Goal: Task Accomplishment & Management: Use online tool/utility

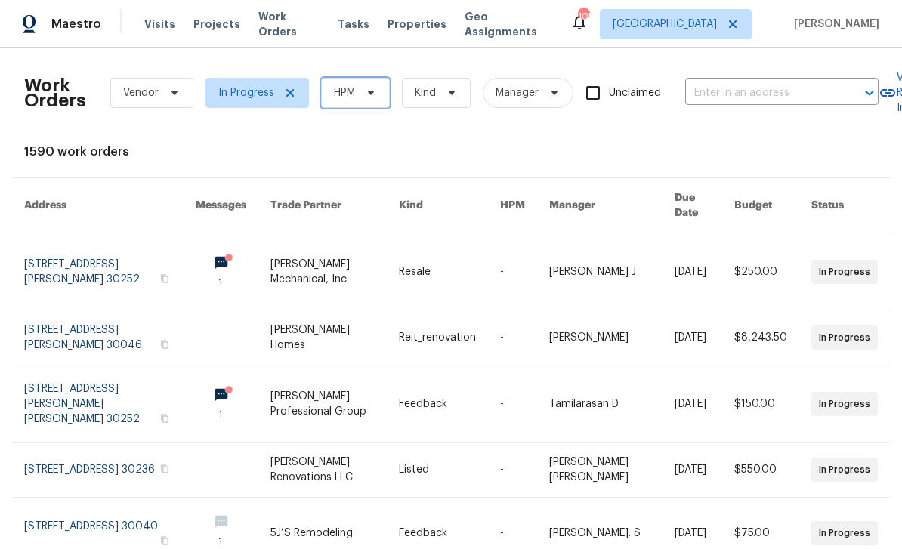
click at [360, 96] on span at bounding box center [368, 93] width 17 height 12
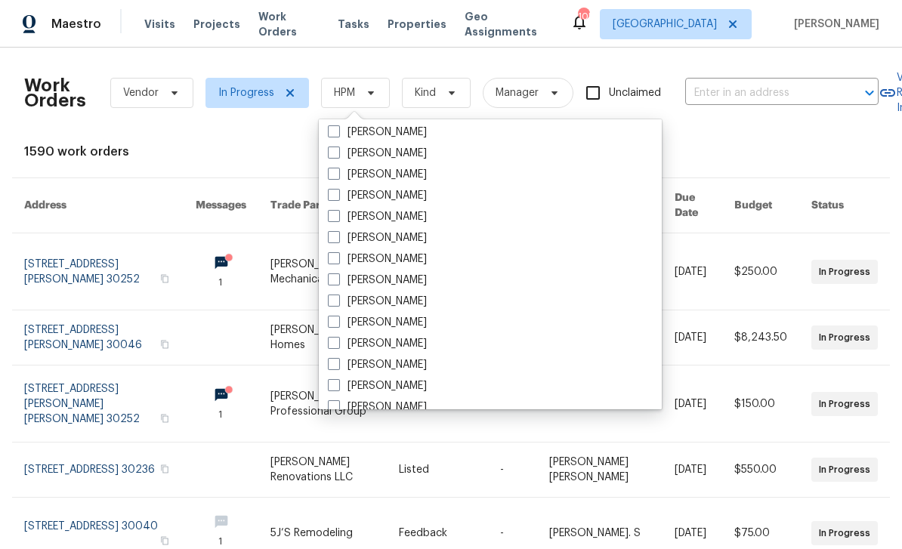
scroll to position [481, 0]
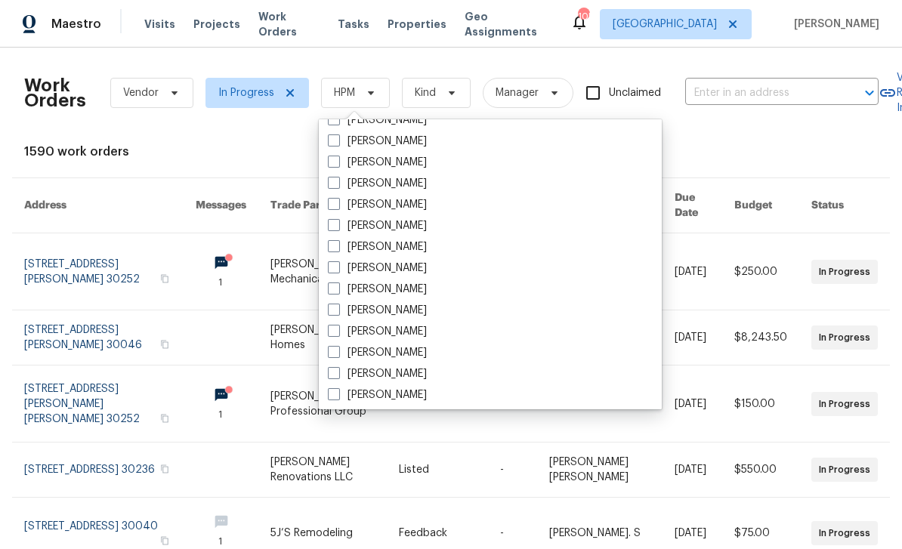
click at [403, 358] on label "[PERSON_NAME]" at bounding box center [377, 352] width 99 height 15
click at [338, 355] on input "[PERSON_NAME]" at bounding box center [333, 350] width 10 height 10
checkbox input "true"
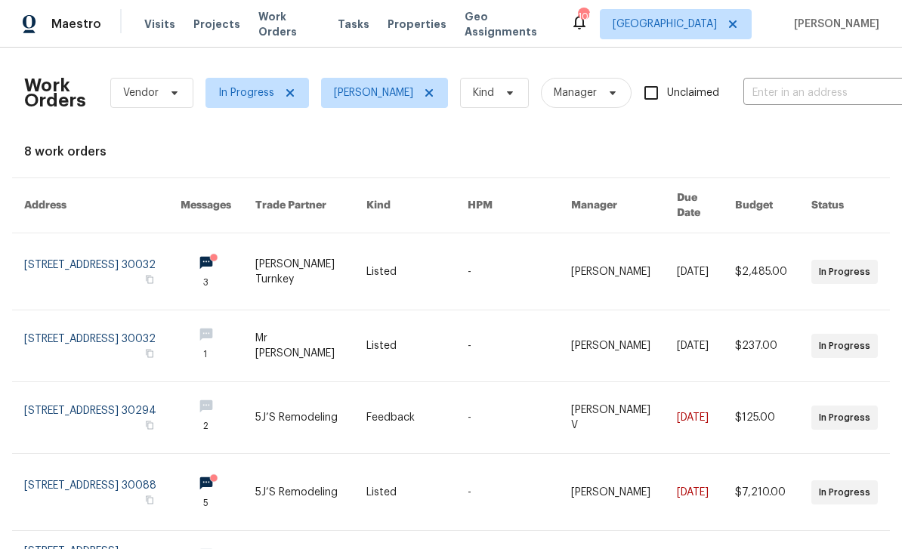
click at [254, 256] on link at bounding box center [217, 271] width 75 height 76
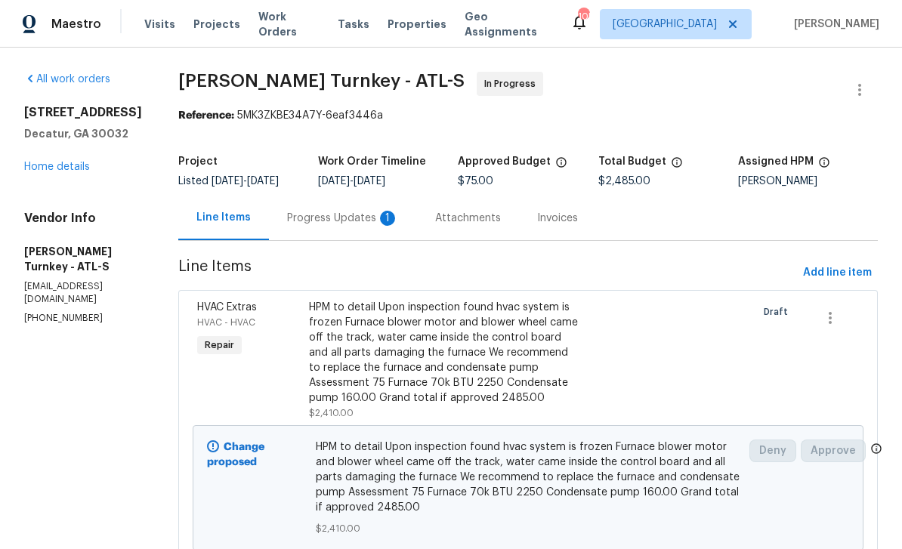
click at [345, 220] on div "Progress Updates 1" at bounding box center [343, 218] width 112 height 15
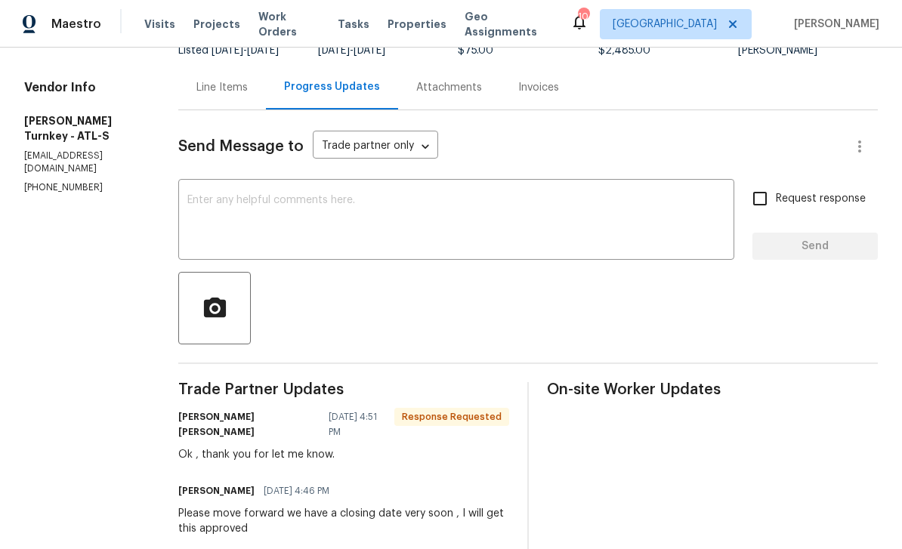
scroll to position [136, 0]
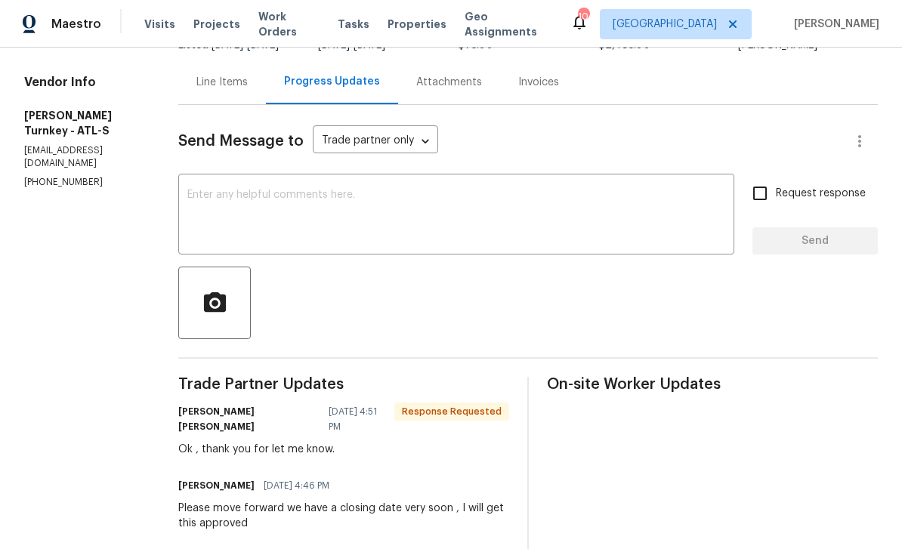
click at [693, 222] on textarea at bounding box center [456, 216] width 538 height 53
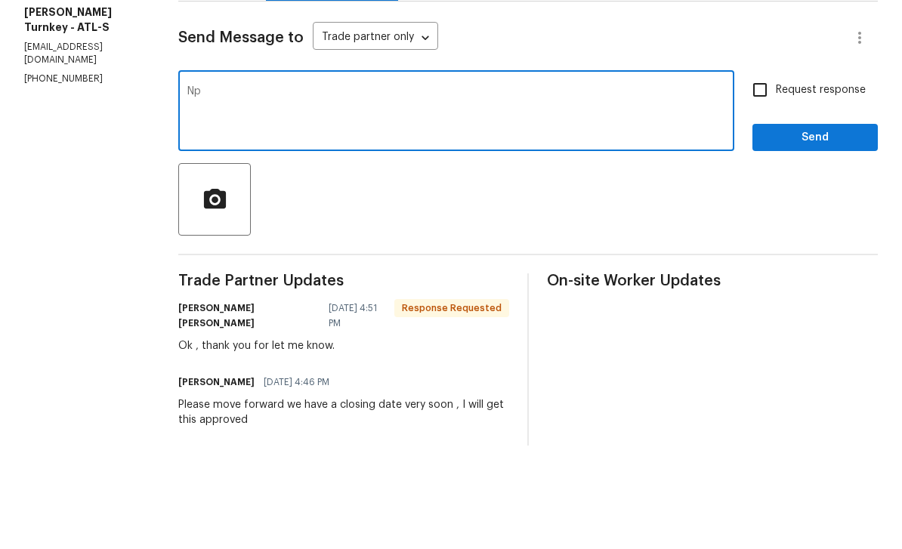
type textarea "Np"
click at [762, 177] on input "Request response" at bounding box center [760, 193] width 32 height 32
checkbox input "true"
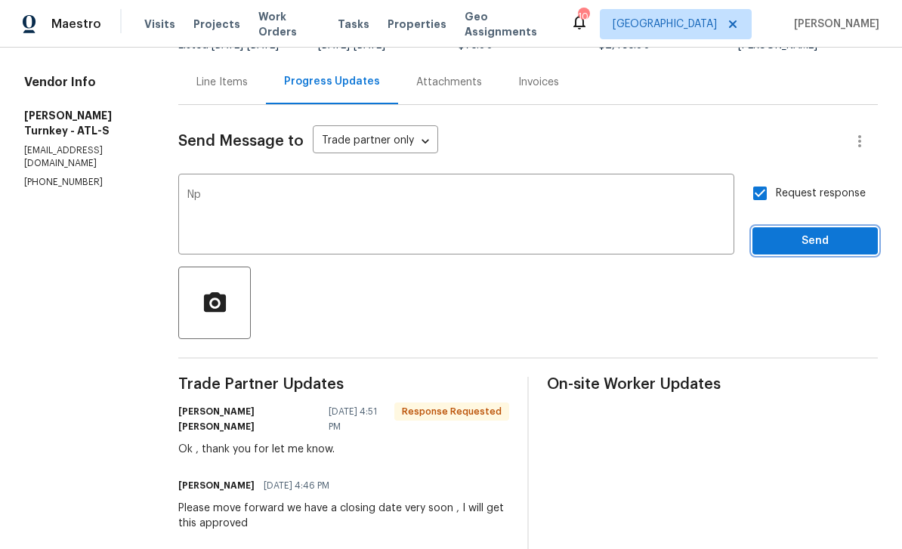
click at [820, 232] on span "Send" at bounding box center [814, 241] width 101 height 19
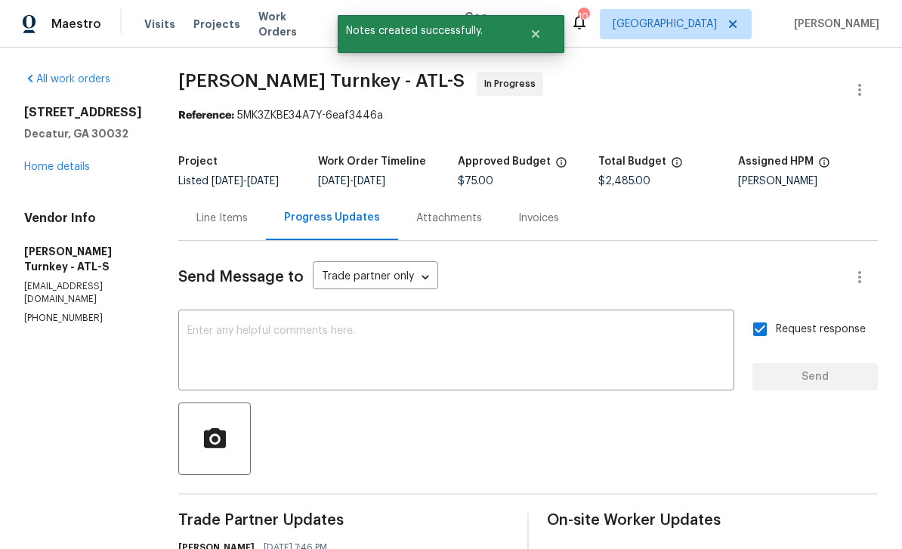
click at [43, 162] on link "Home details" at bounding box center [57, 167] width 66 height 11
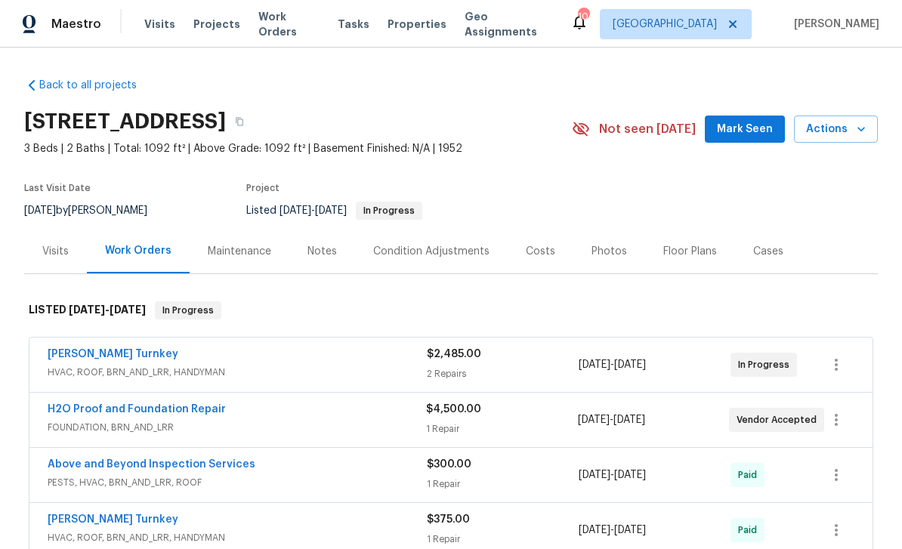
click at [278, 22] on span "Work Orders" at bounding box center [288, 24] width 61 height 30
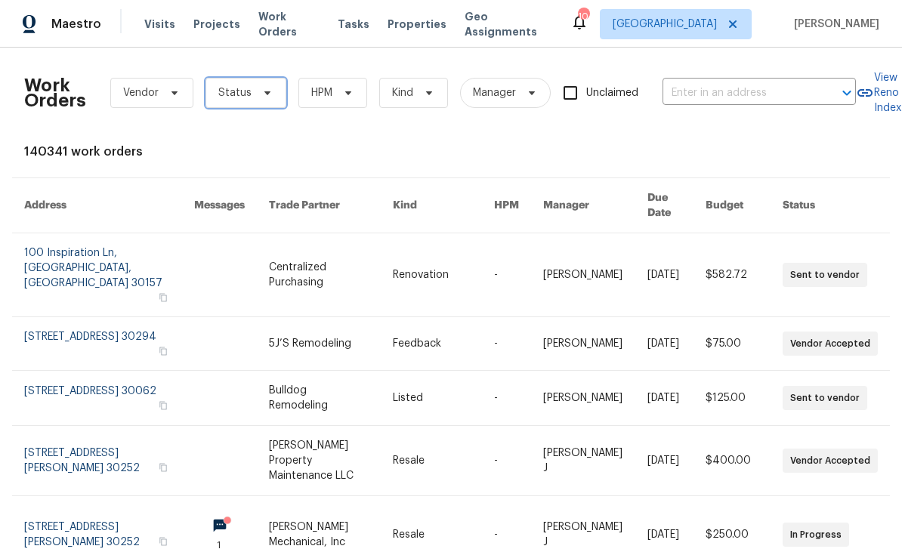
click at [241, 100] on span "Status" at bounding box center [245, 93] width 81 height 30
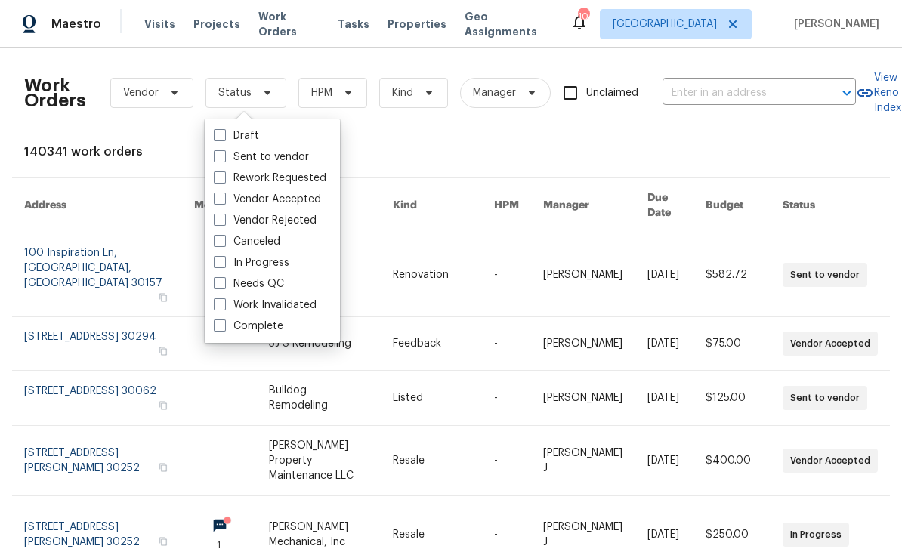
click at [221, 262] on span at bounding box center [220, 262] width 12 height 12
click at [221, 262] on input "In Progress" at bounding box center [219, 260] width 10 height 10
checkbox input "true"
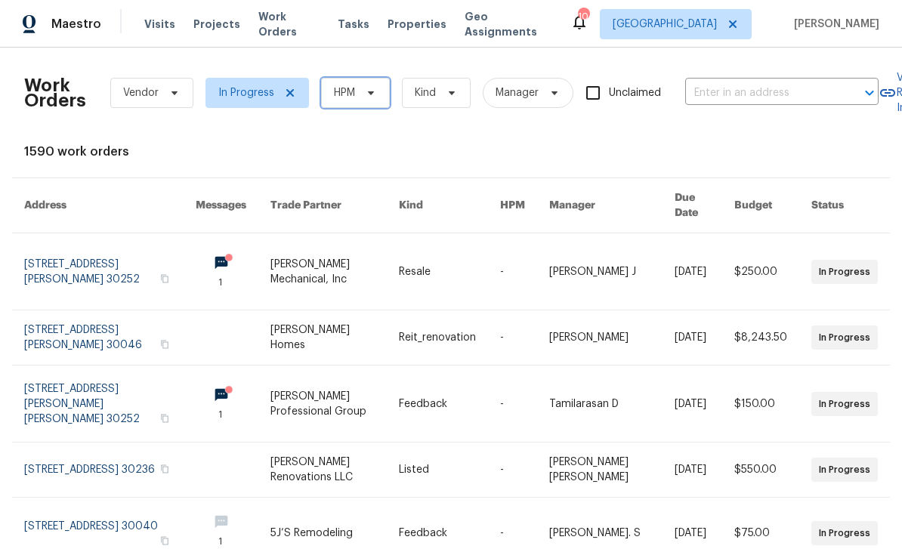
click at [347, 100] on span "HPM" at bounding box center [344, 92] width 21 height 15
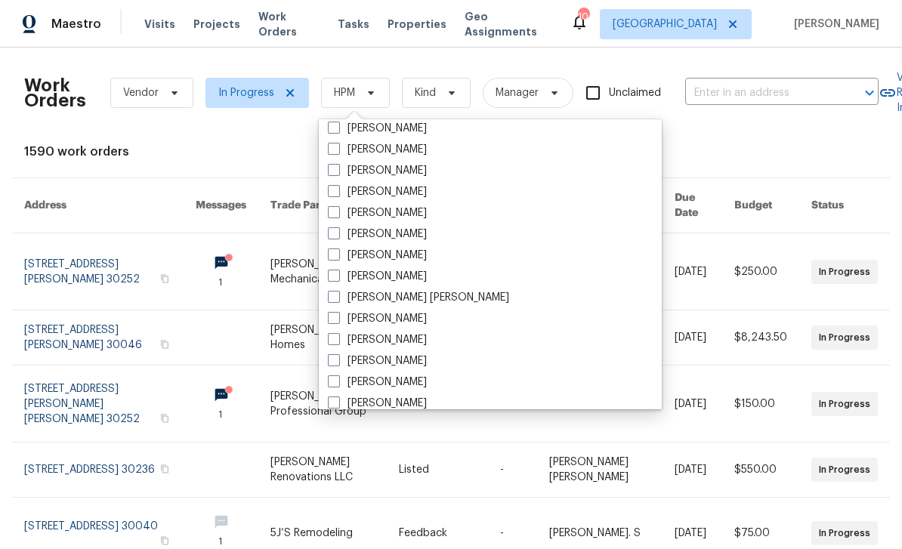
scroll to position [643, 0]
click at [416, 199] on div "[PERSON_NAME]" at bounding box center [490, 190] width 334 height 21
click at [440, 197] on div "[PERSON_NAME]" at bounding box center [490, 190] width 334 height 21
click at [341, 195] on label "[PERSON_NAME]" at bounding box center [377, 190] width 99 height 15
click at [338, 193] on input "[PERSON_NAME]" at bounding box center [333, 188] width 10 height 10
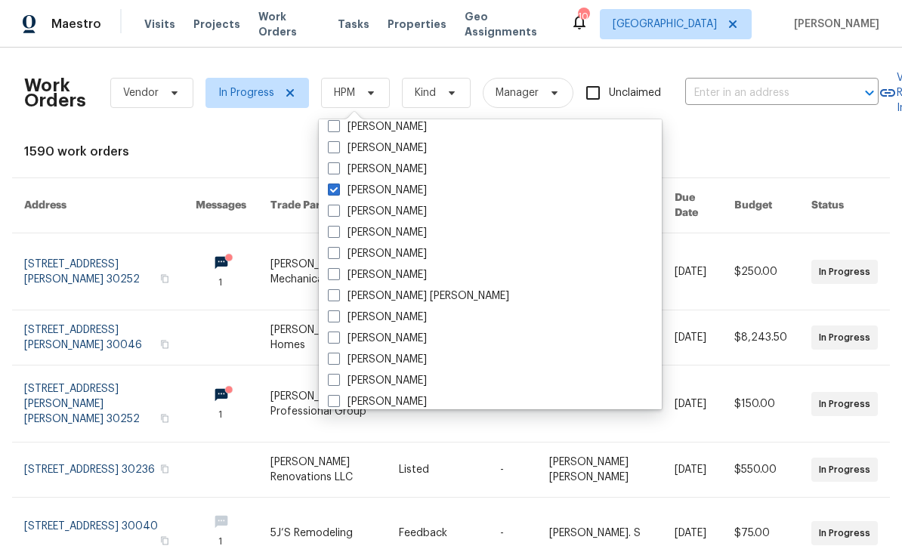
checkbox input "true"
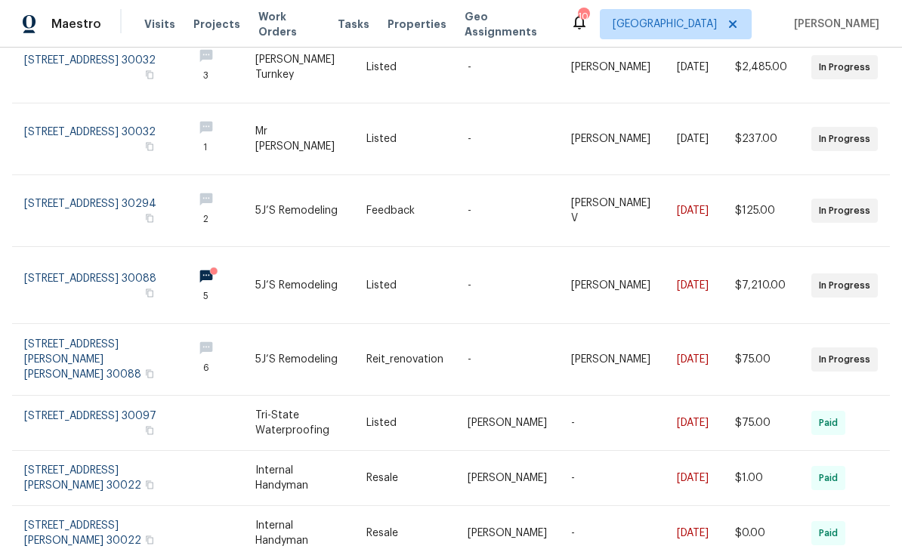
scroll to position [202, 0]
click at [252, 261] on link at bounding box center [217, 285] width 75 height 76
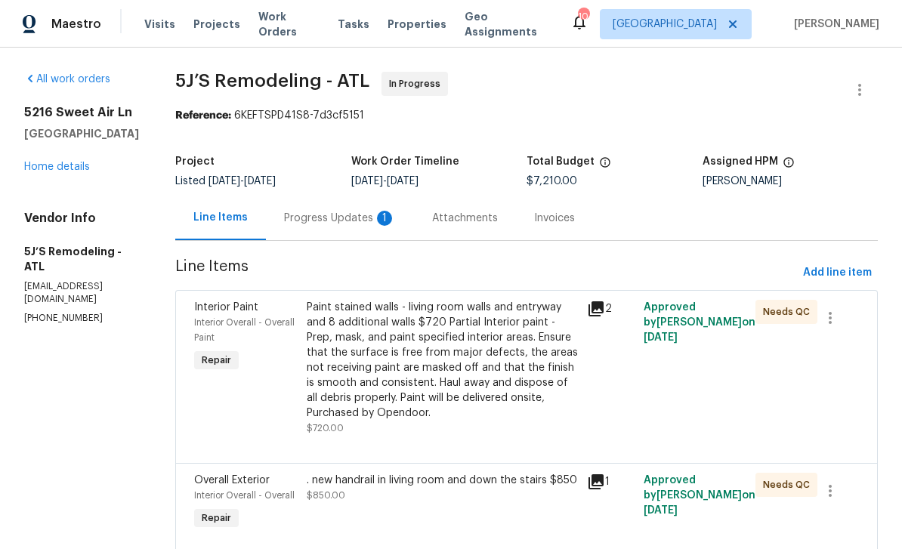
click at [385, 224] on div "1" at bounding box center [384, 218] width 15 height 15
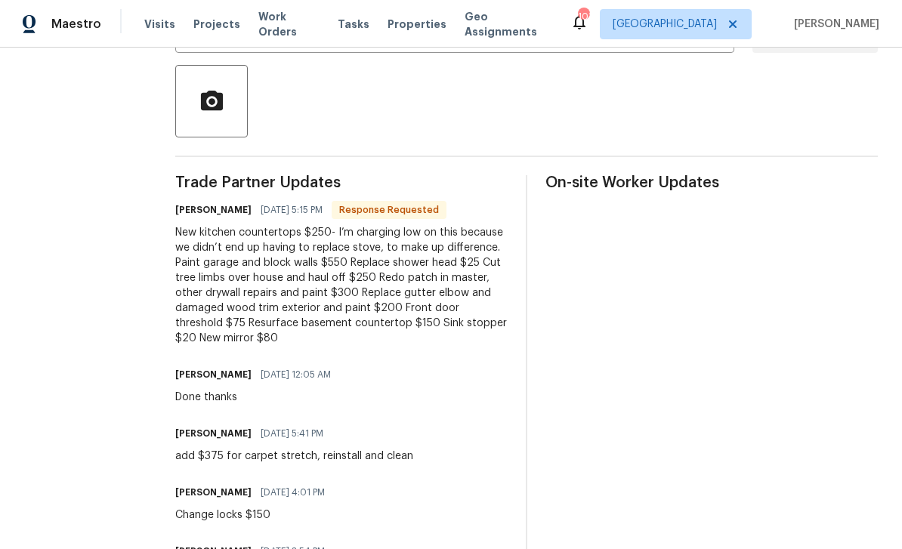
scroll to position [378, 0]
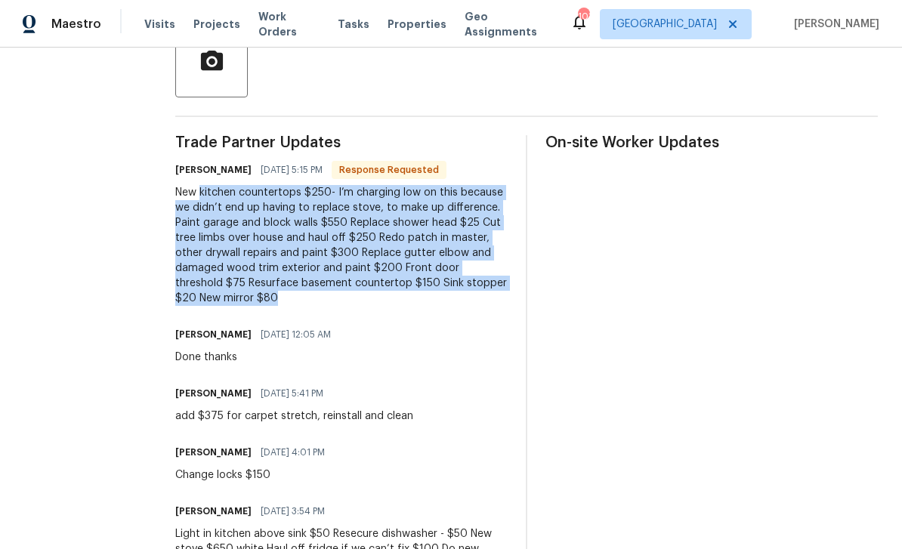
copy div "kitchen countertops $250- I’m charging low on this because we didn’t end up hav…"
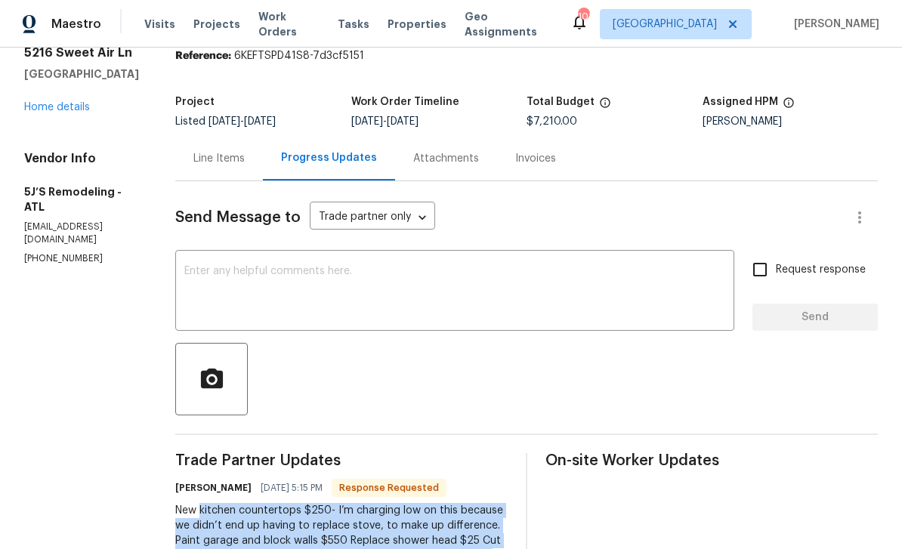
scroll to position [57, 0]
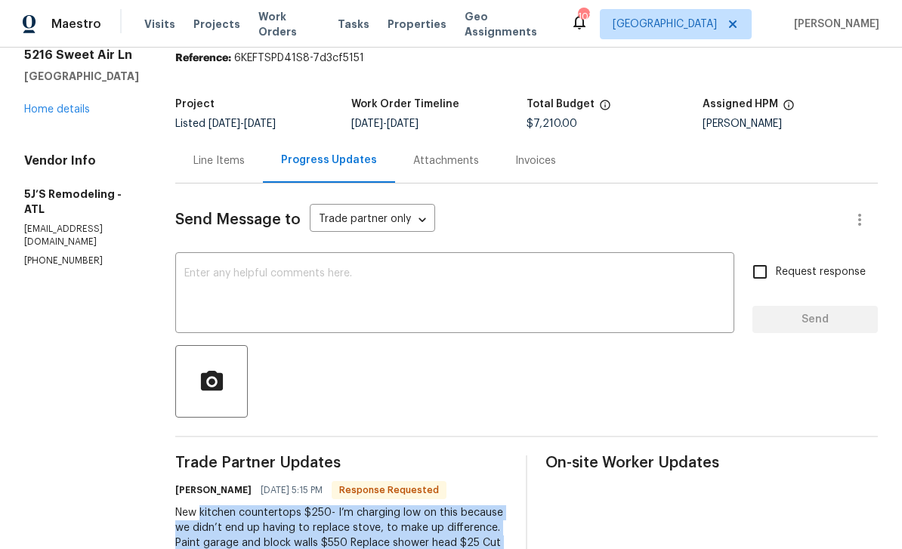
click at [236, 159] on div "Line Items" at bounding box center [218, 160] width 51 height 15
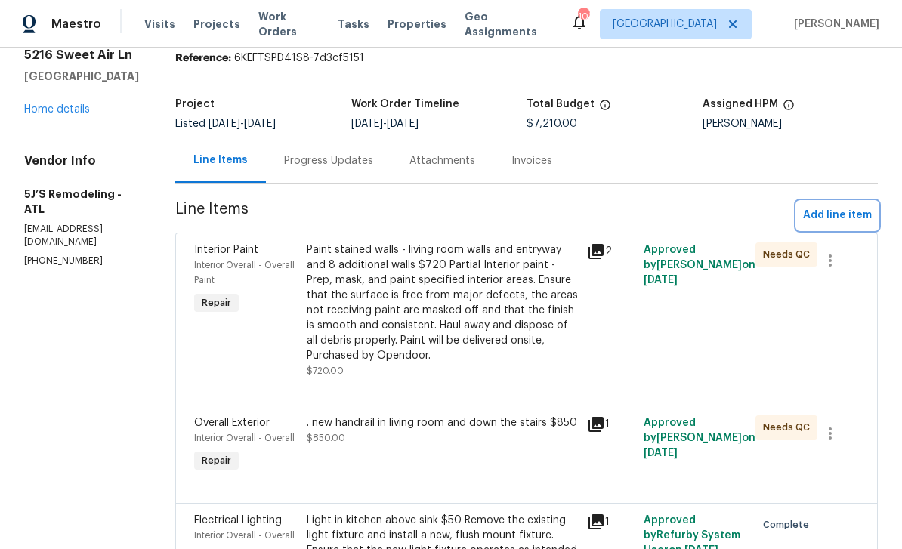
click at [845, 213] on span "Add line item" at bounding box center [837, 215] width 69 height 19
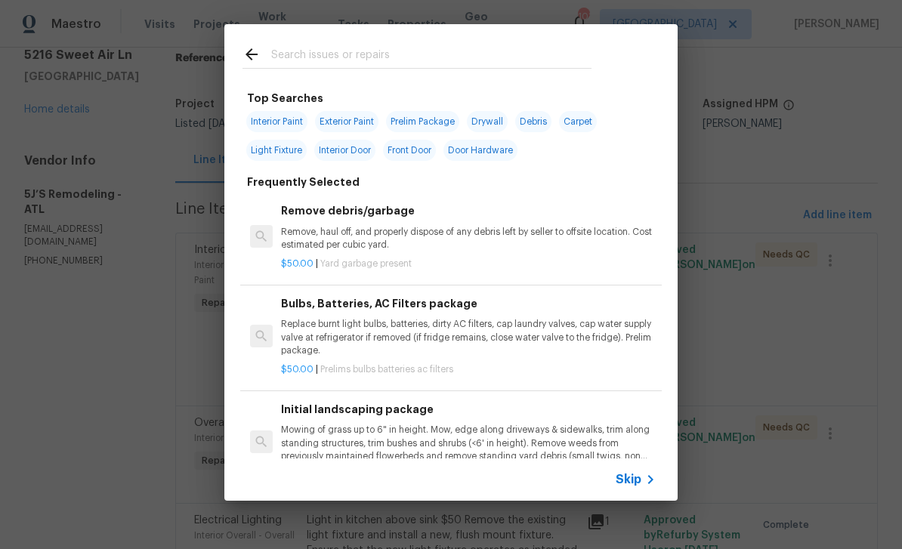
click at [580, 51] on input "text" at bounding box center [431, 56] width 320 height 23
type input "Inte"
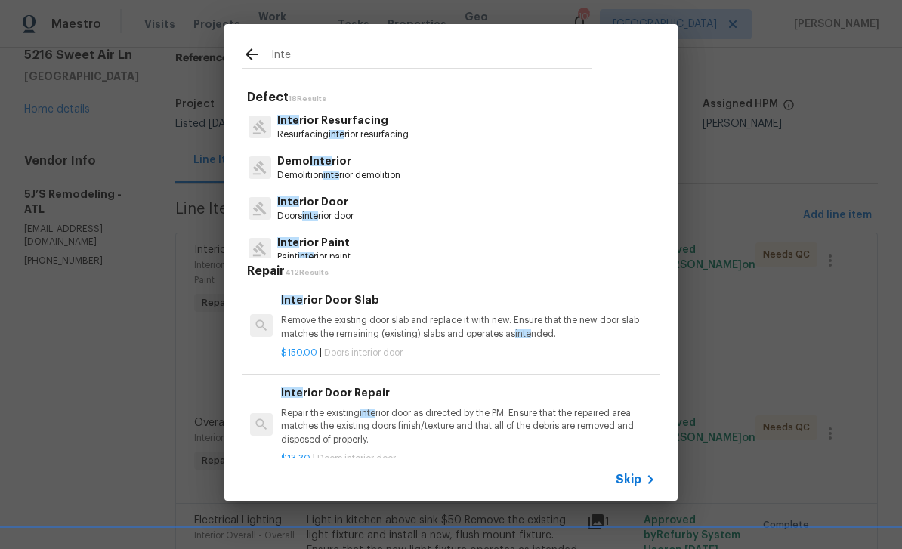
click at [631, 476] on span "Skip" at bounding box center [628, 479] width 26 height 15
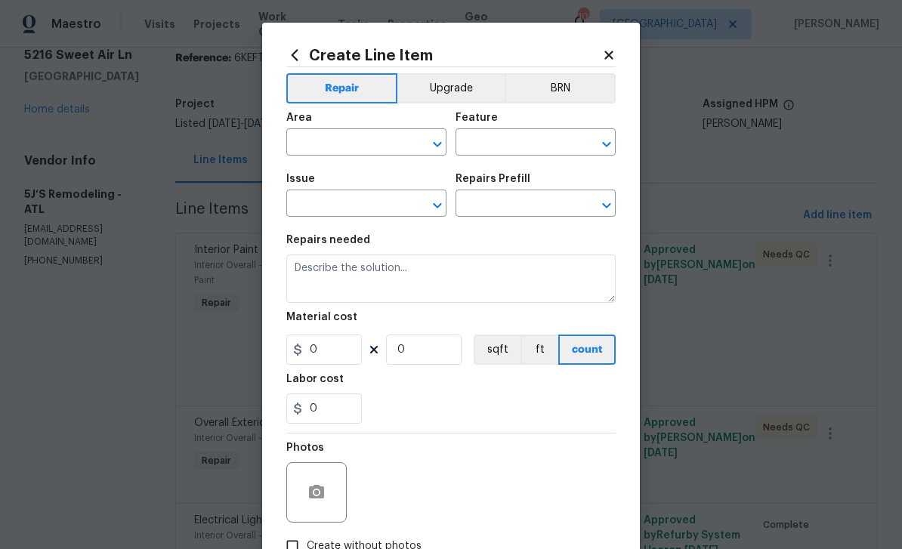
click at [316, 141] on input "text" at bounding box center [345, 143] width 118 height 23
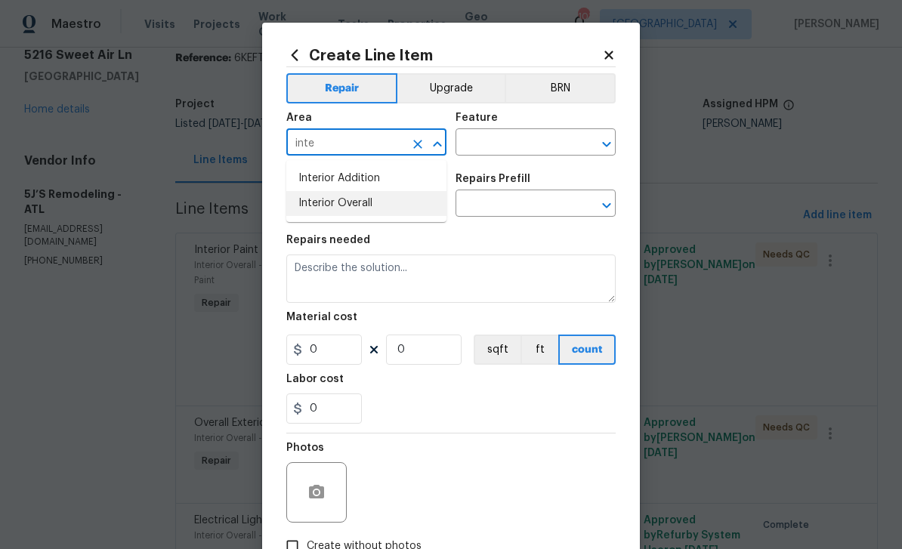
click at [371, 205] on li "Interior Overall" at bounding box center [366, 203] width 160 height 25
type input "Interior Overall"
click at [518, 143] on input "text" at bounding box center [514, 143] width 118 height 23
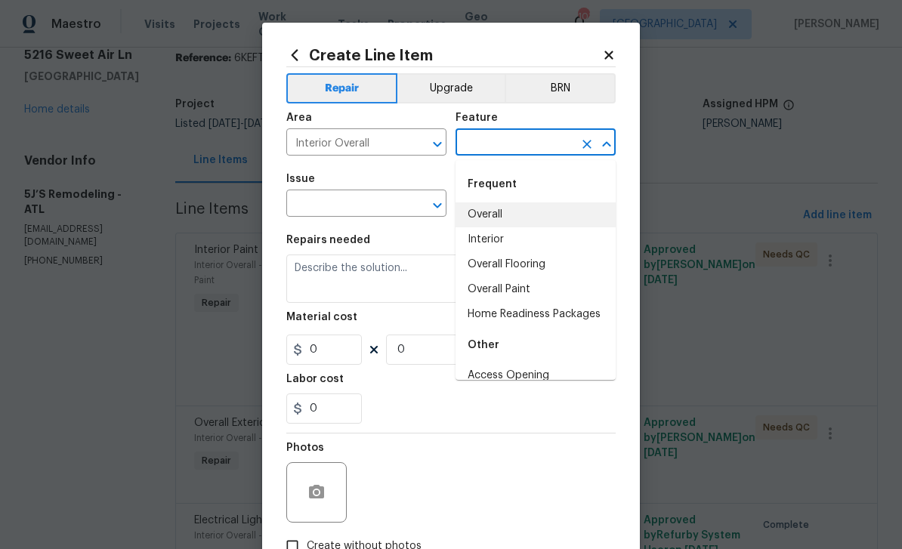
click at [529, 212] on li "Overall" at bounding box center [535, 214] width 160 height 25
type input "Overall"
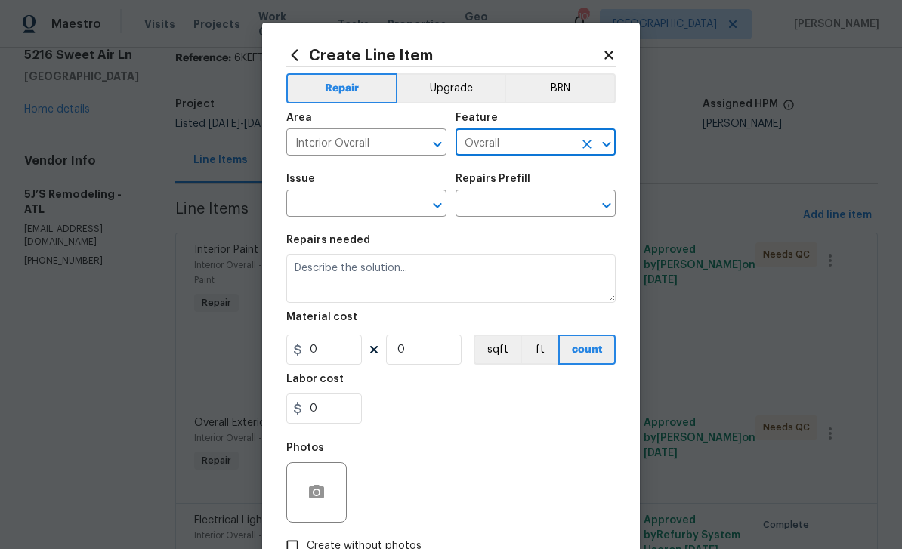
click at [398, 201] on input "text" at bounding box center [345, 204] width 118 height 23
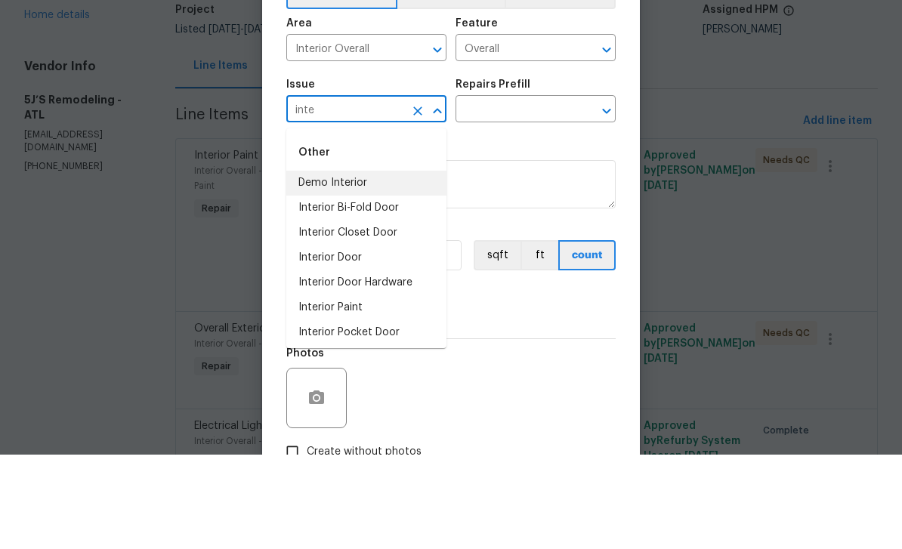
click at [375, 265] on li "Demo Interior" at bounding box center [366, 277] width 160 height 25
type input "Demo Interior"
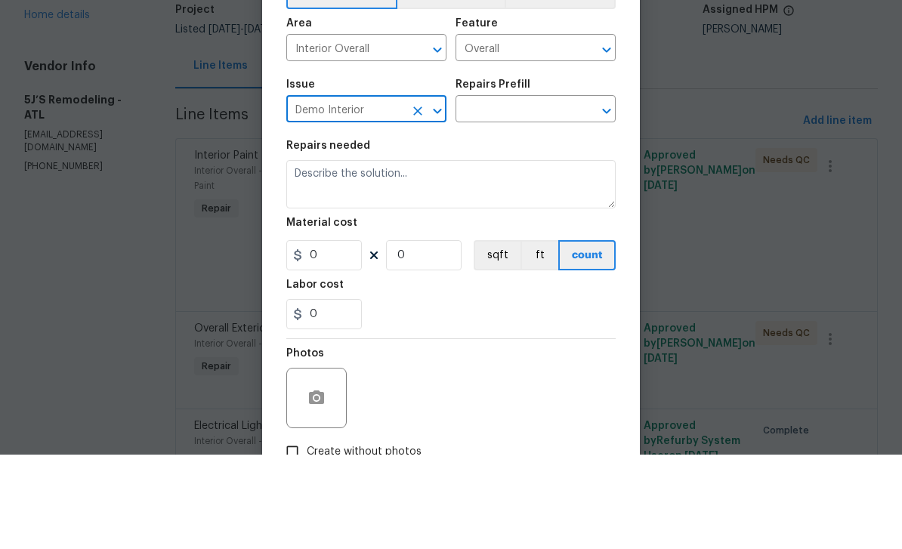
click at [535, 193] on input "text" at bounding box center [514, 204] width 118 height 23
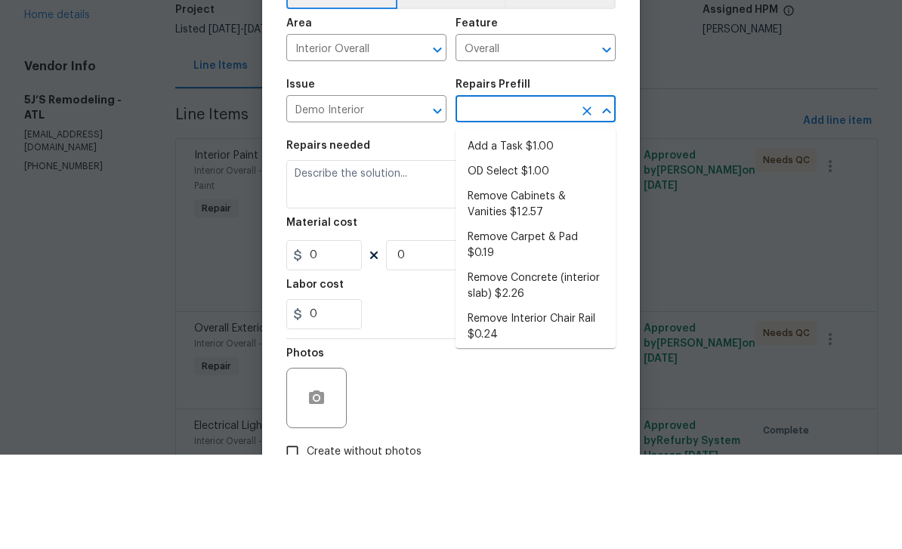
click at [537, 229] on li "Add a Task $1.00" at bounding box center [535, 241] width 160 height 25
type input "Add a Task $1.00"
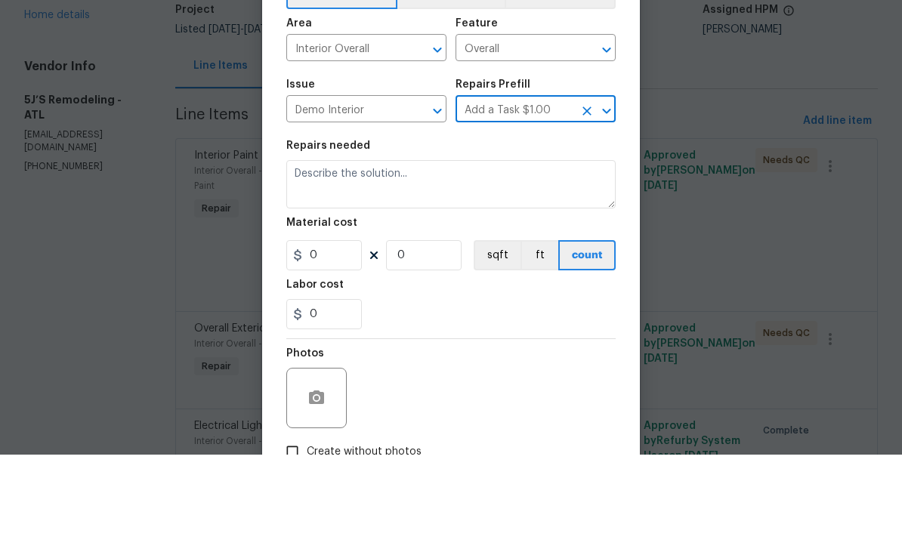
type input "Demolition"
type textarea "HPM to detail"
type input "1"
type input "Add a Task $1.00"
type input "1"
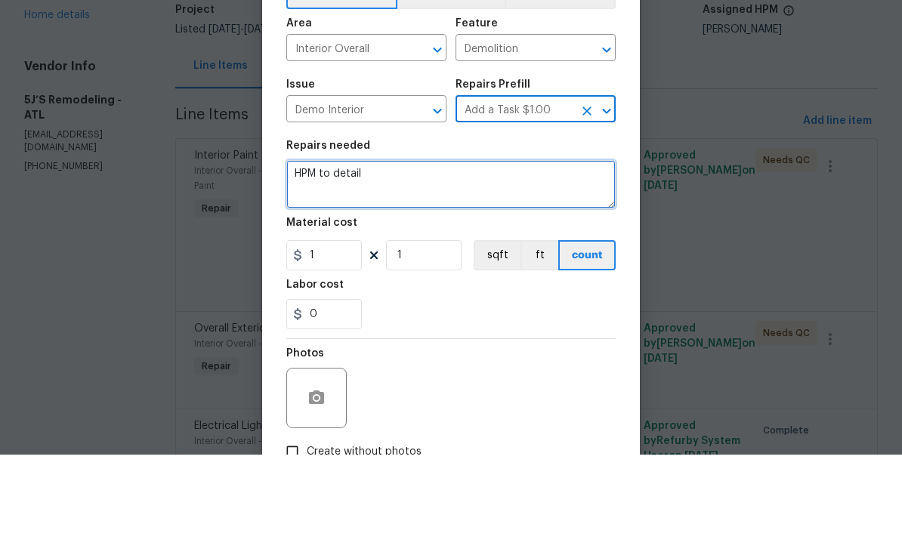
click at [456, 254] on textarea "HPM to detail" at bounding box center [450, 278] width 329 height 48
click at [309, 254] on textarea "HPM to detail" at bounding box center [450, 278] width 329 height 48
paste textarea "kitchen countertops $250- I’m charging low on this because we didn’t end up hav…"
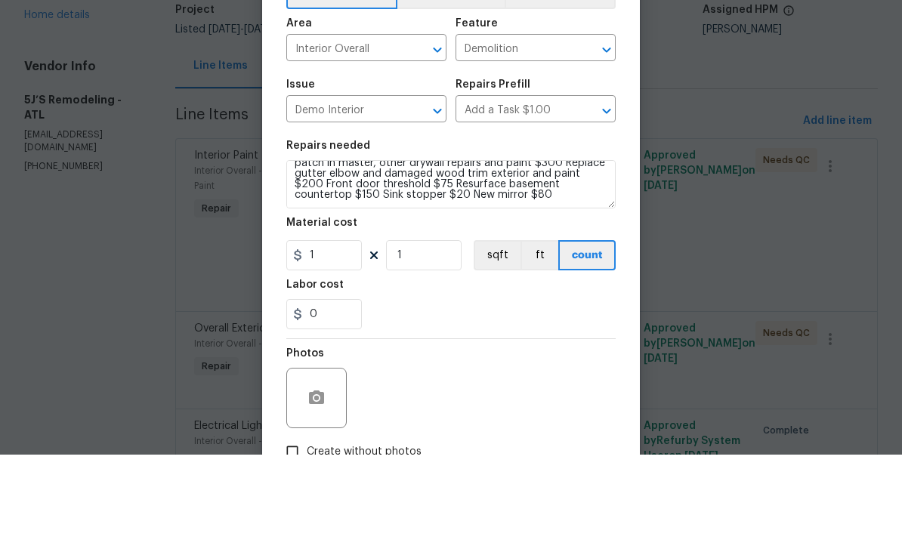
scroll to position [48, 0]
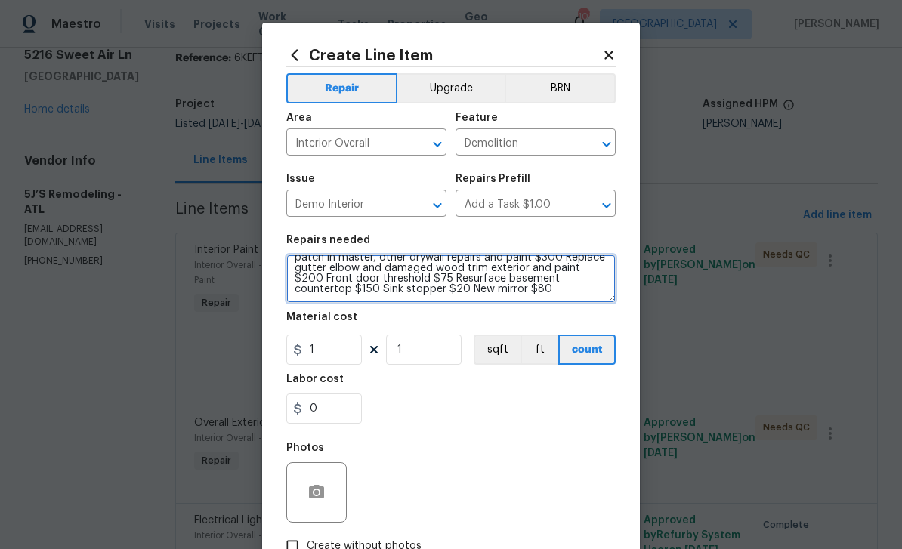
type textarea "HPM to detail kitchen countertops $250- I’m charging low on this because we did…"
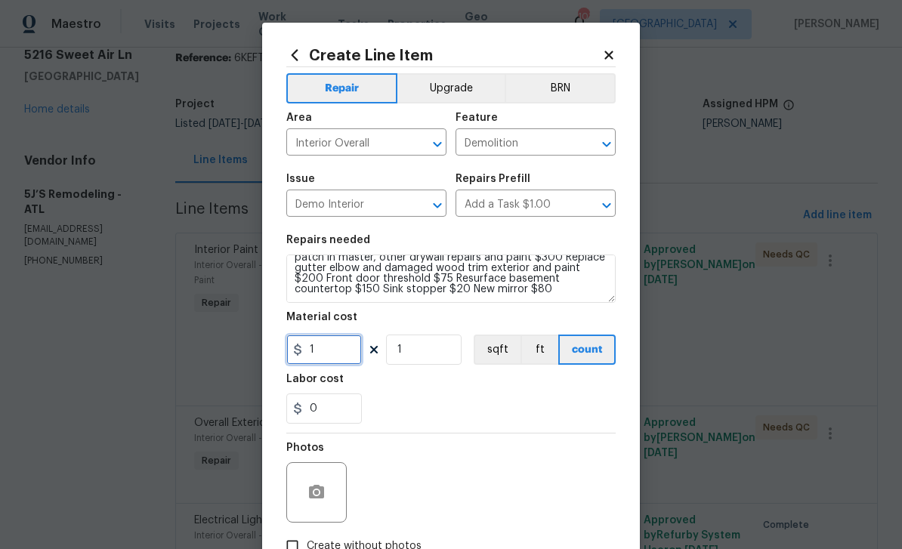
click at [333, 359] on input "1" at bounding box center [324, 350] width 76 height 30
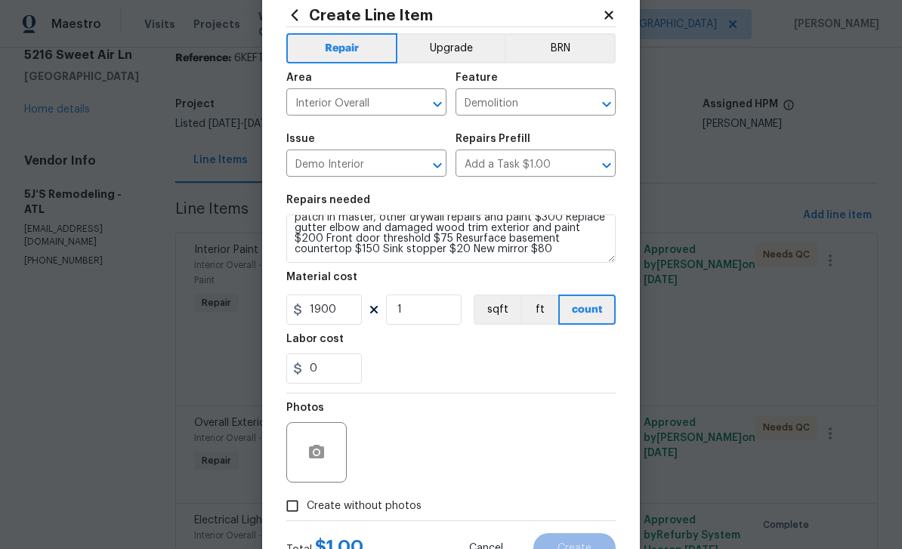
scroll to position [41, 0]
type input "1900"
click at [295, 511] on input "Create without photos" at bounding box center [292, 505] width 29 height 29
checkbox input "true"
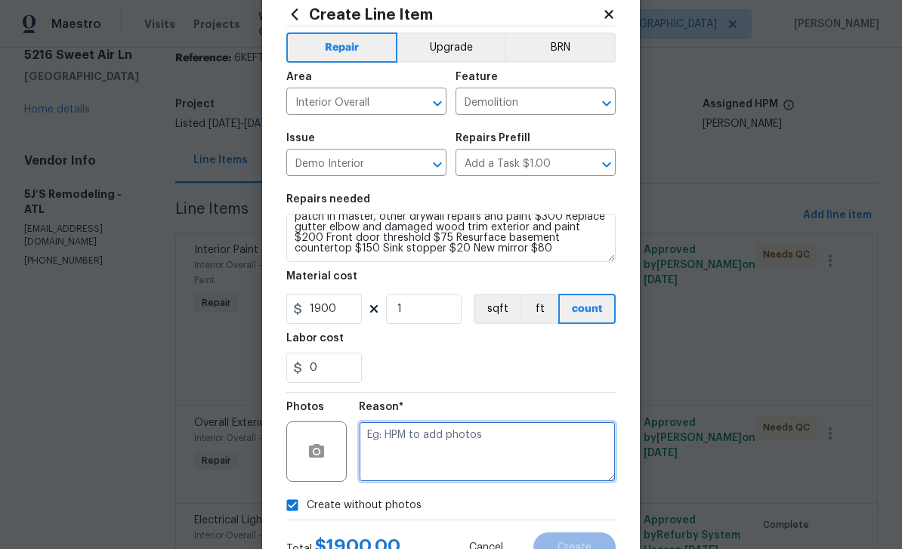
click at [411, 458] on textarea at bounding box center [487, 451] width 257 height 60
type textarea "Added"
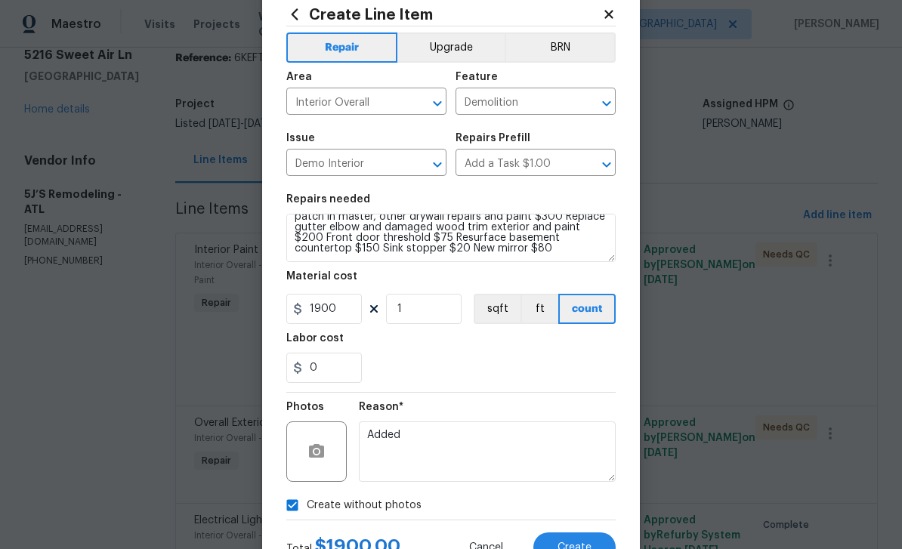
click at [602, 537] on button "Create" at bounding box center [574, 547] width 82 height 30
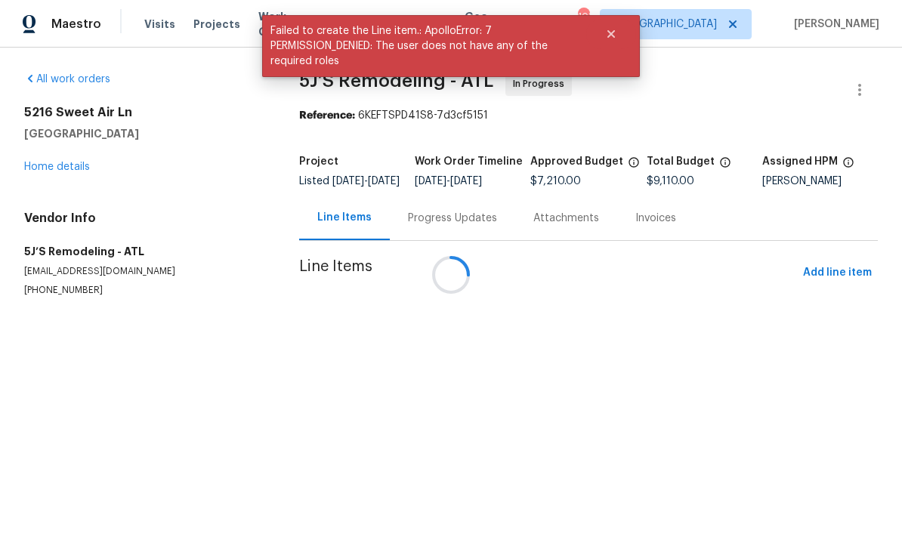
scroll to position [0, 0]
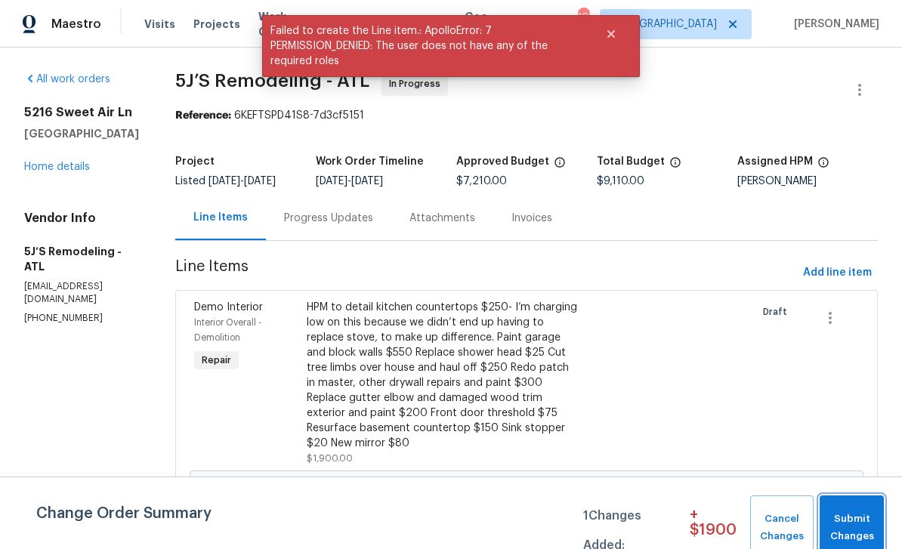
click at [871, 526] on span "Submit Changes" at bounding box center [851, 528] width 49 height 35
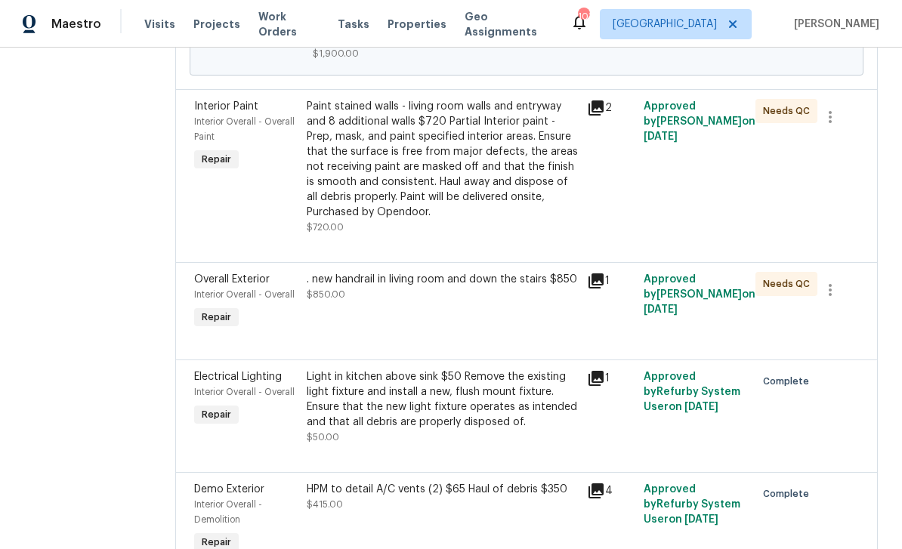
scroll to position [532, 0]
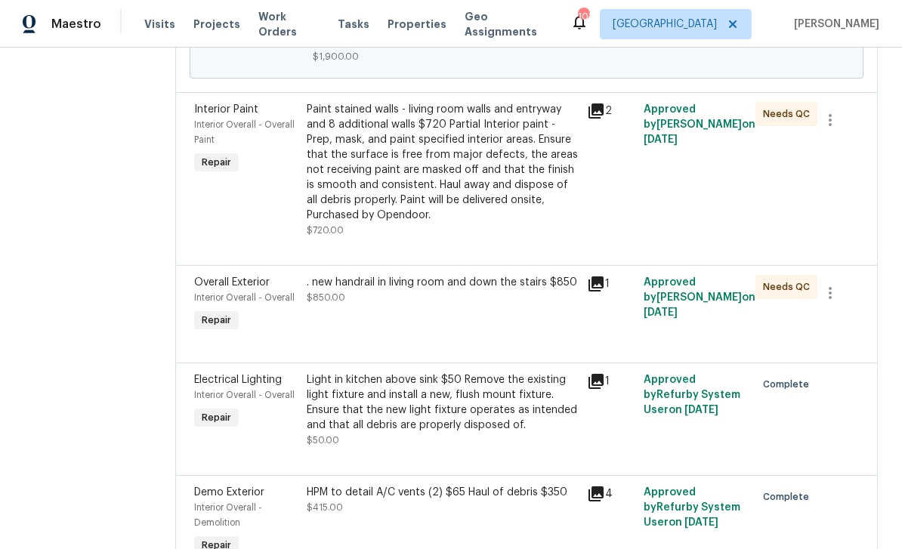
click at [603, 291] on icon at bounding box center [595, 283] width 15 height 15
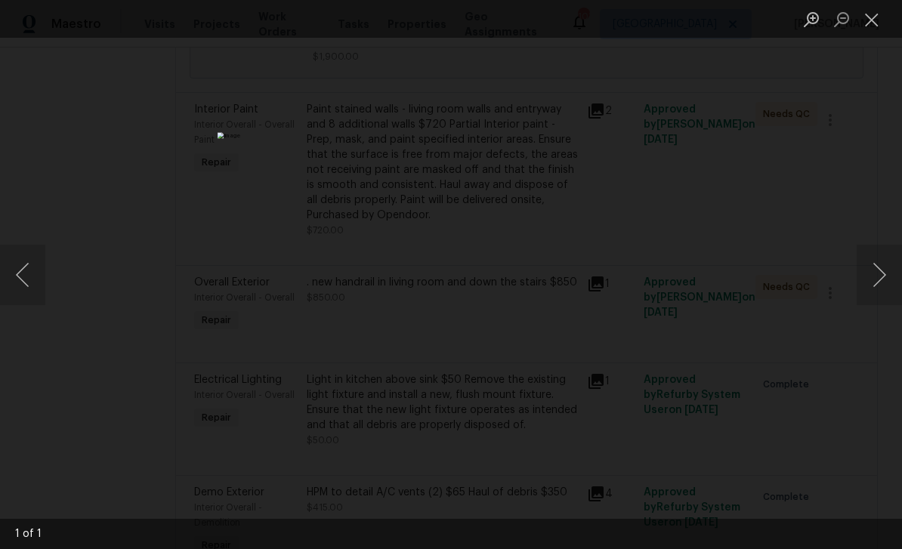
click at [876, 281] on button "Next image" at bounding box center [878, 275] width 45 height 60
click at [880, 282] on button "Next image" at bounding box center [878, 275] width 45 height 60
click at [879, 282] on button "Next image" at bounding box center [878, 275] width 45 height 60
click at [877, 275] on button "Next image" at bounding box center [878, 275] width 45 height 60
click at [881, 17] on button "Close lightbox" at bounding box center [871, 19] width 30 height 26
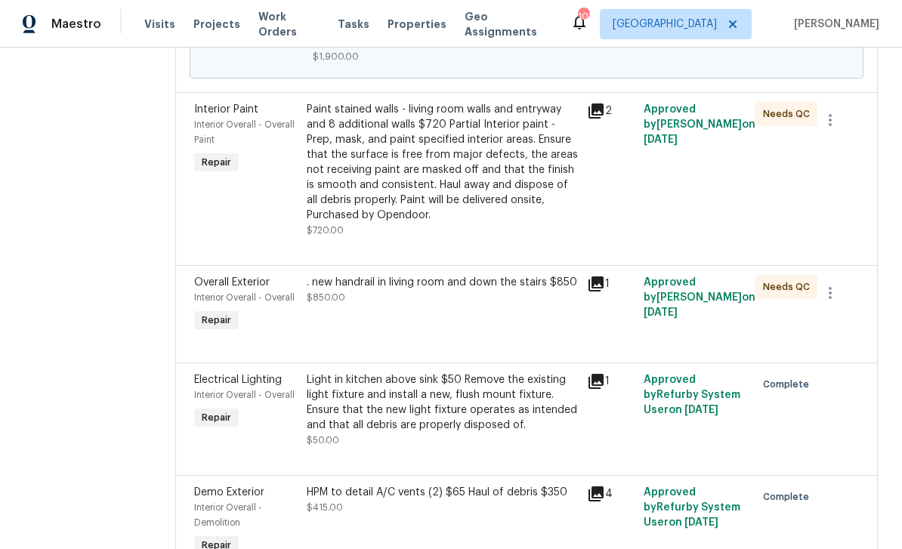
click at [603, 119] on icon at bounding box center [595, 110] width 15 height 15
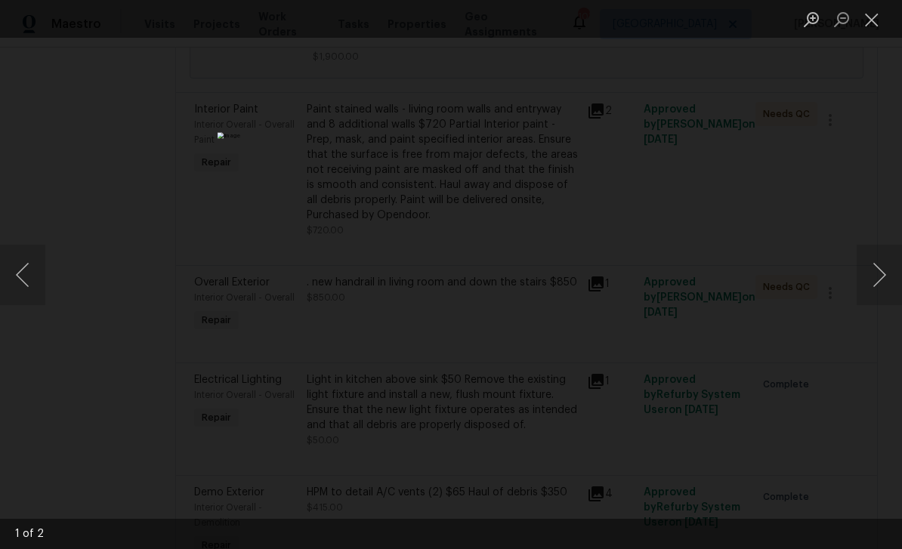
click at [879, 273] on button "Next image" at bounding box center [878, 275] width 45 height 60
click at [878, 276] on button "Next image" at bounding box center [878, 275] width 45 height 60
click at [872, 17] on button "Close lightbox" at bounding box center [871, 19] width 30 height 26
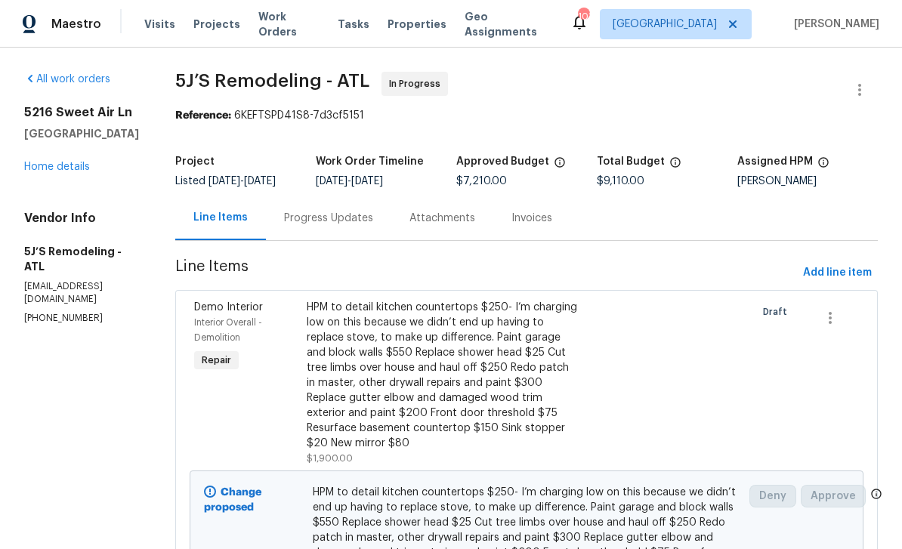
scroll to position [0, 0]
click at [260, 29] on span "Work Orders" at bounding box center [288, 24] width 61 height 30
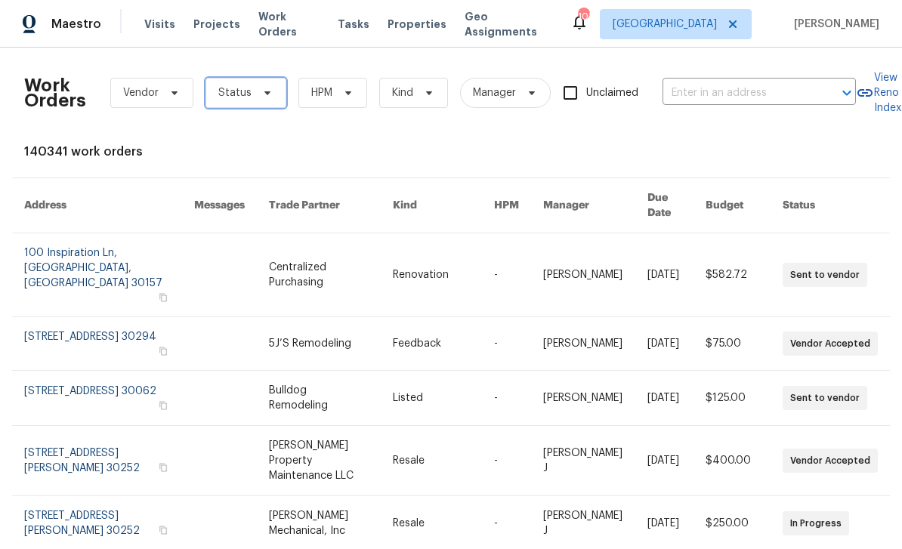
click at [239, 105] on span "Status" at bounding box center [245, 93] width 81 height 30
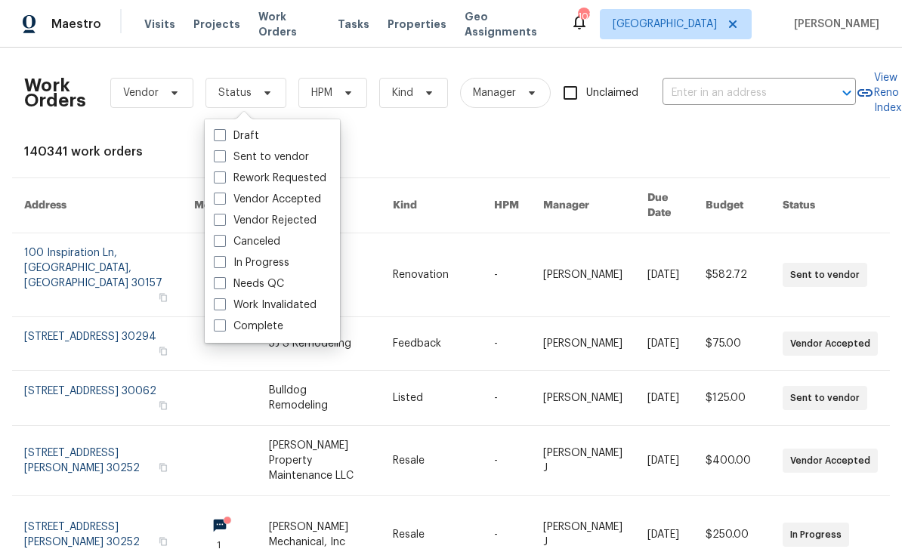
click at [230, 263] on label "In Progress" at bounding box center [252, 262] width 76 height 15
click at [224, 263] on input "In Progress" at bounding box center [219, 260] width 10 height 10
checkbox input "true"
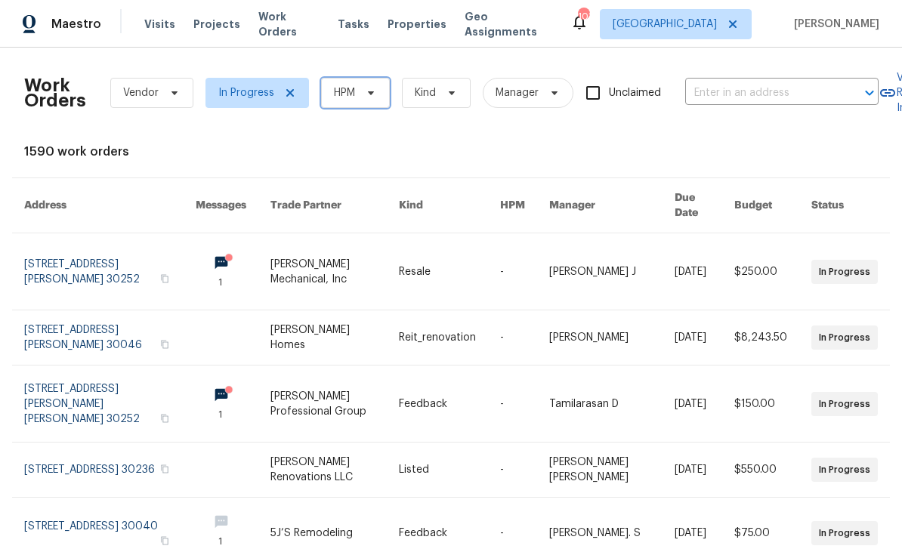
click at [367, 88] on icon at bounding box center [371, 93] width 12 height 12
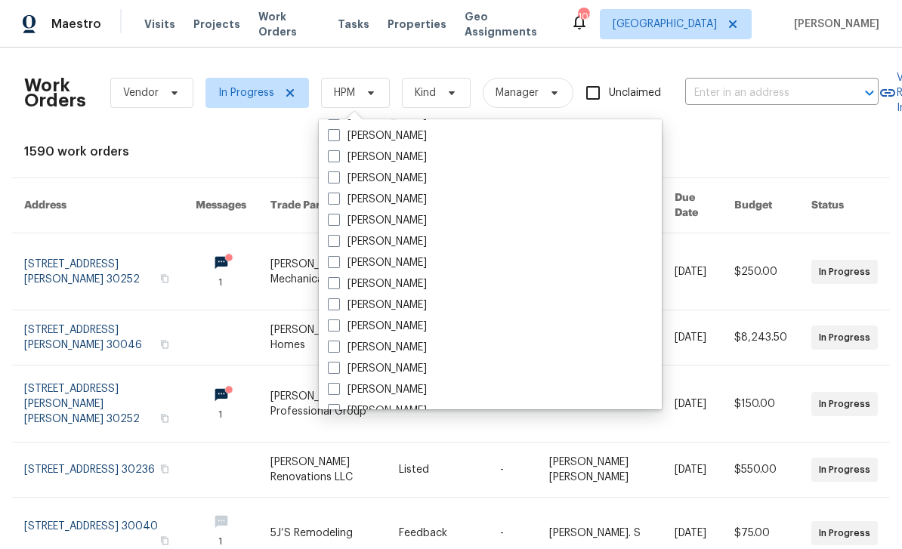
scroll to position [511, 0]
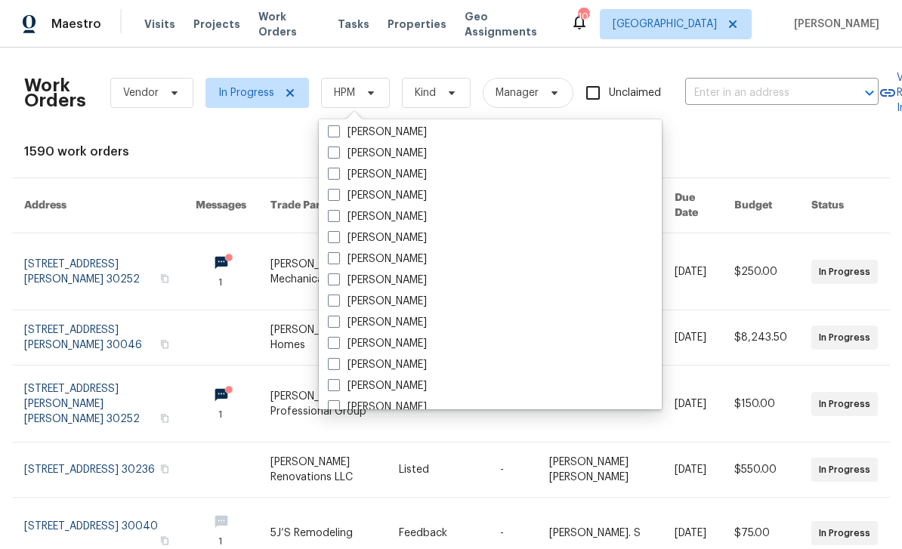
click at [399, 322] on label "[PERSON_NAME]" at bounding box center [377, 322] width 99 height 15
click at [338, 322] on input "[PERSON_NAME]" at bounding box center [333, 320] width 10 height 10
checkbox input "true"
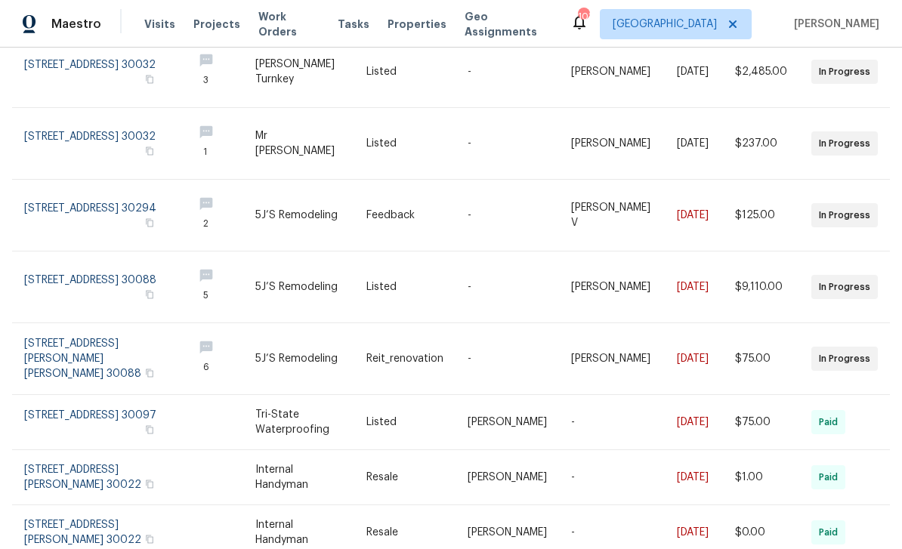
scroll to position [196, 0]
click at [66, 338] on link at bounding box center [102, 359] width 156 height 71
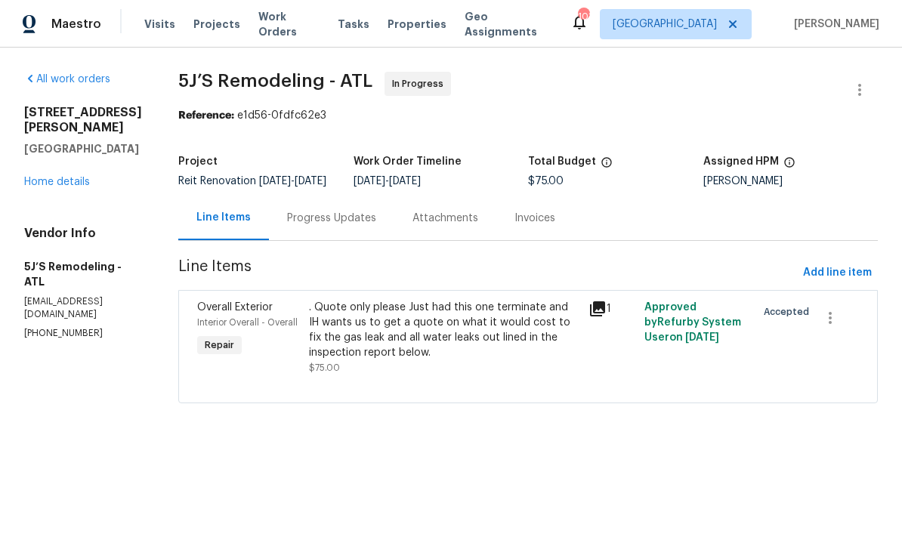
click at [350, 224] on div "Progress Updates" at bounding box center [331, 218] width 89 height 15
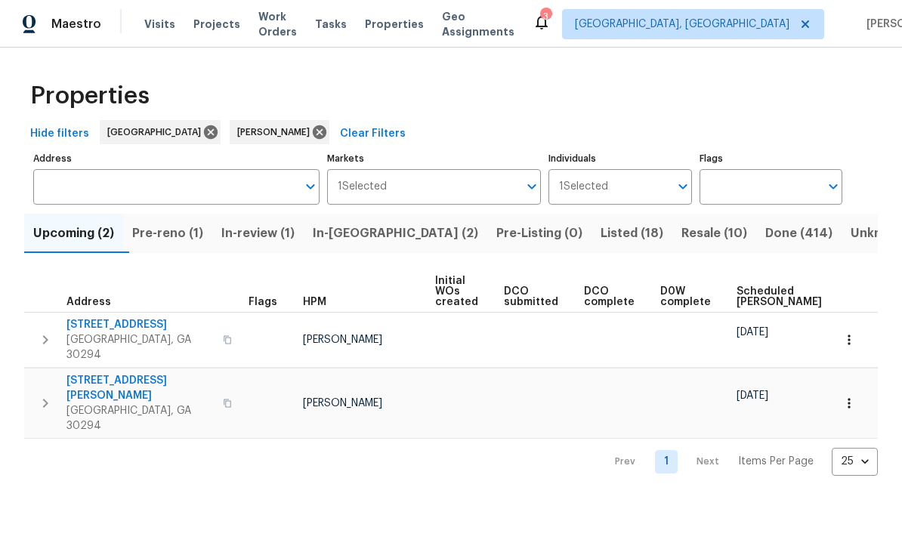
click at [180, 234] on span "Pre-reno (1)" at bounding box center [167, 233] width 71 height 21
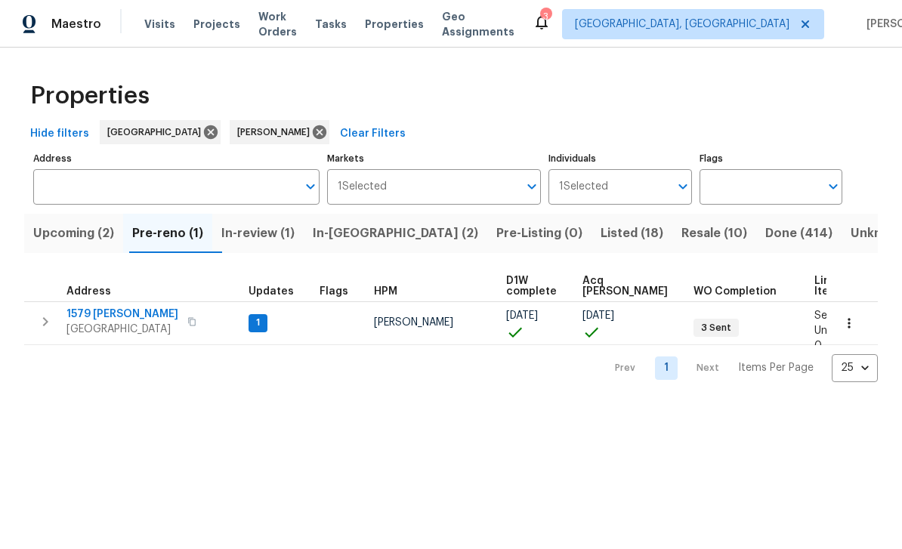
click at [95, 317] on span "1579 Dillard Rd" at bounding box center [122, 314] width 112 height 15
click at [76, 233] on span "Upcoming (2)" at bounding box center [73, 233] width 81 height 21
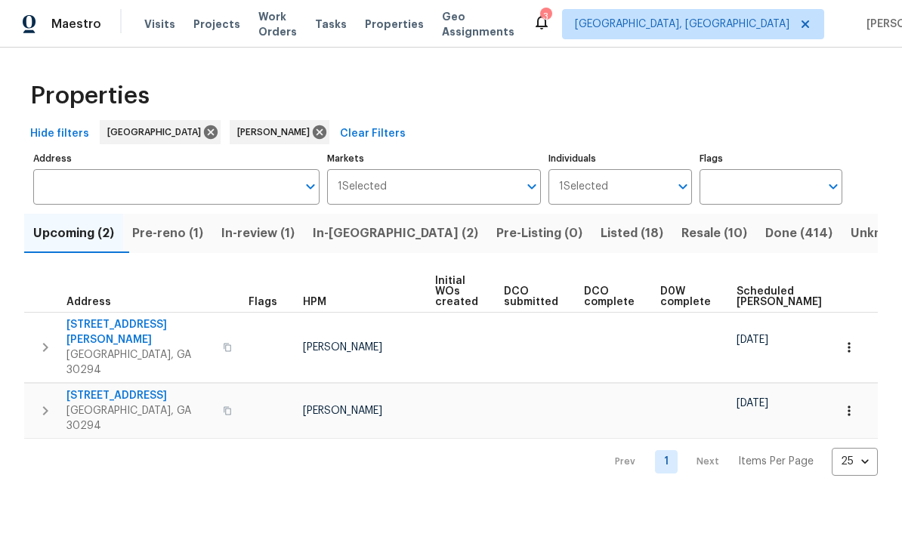
click at [847, 295] on span "Scheduled LCO" at bounding box center [875, 296] width 57 height 21
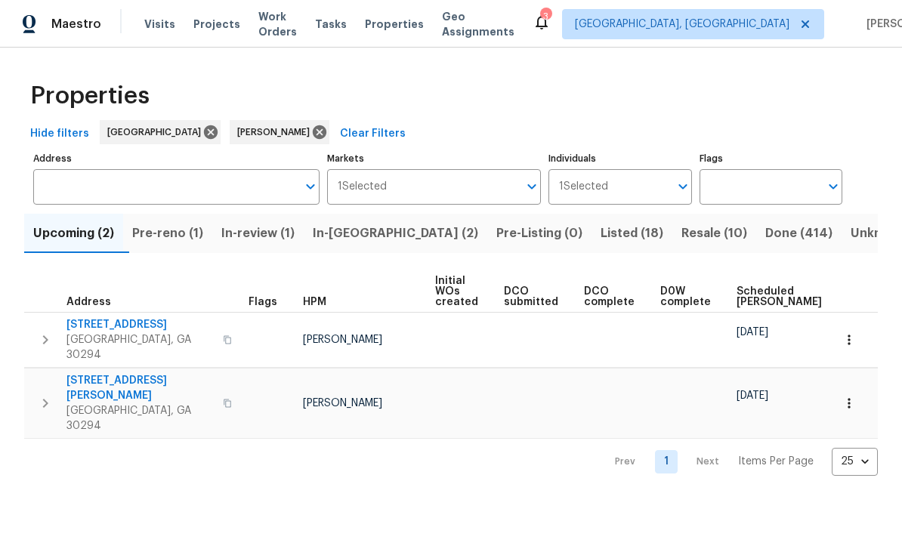
click at [745, 295] on span "Scheduled COE" at bounding box center [778, 296] width 85 height 21
click at [91, 322] on span "4390 Northridge Trl" at bounding box center [139, 324] width 147 height 15
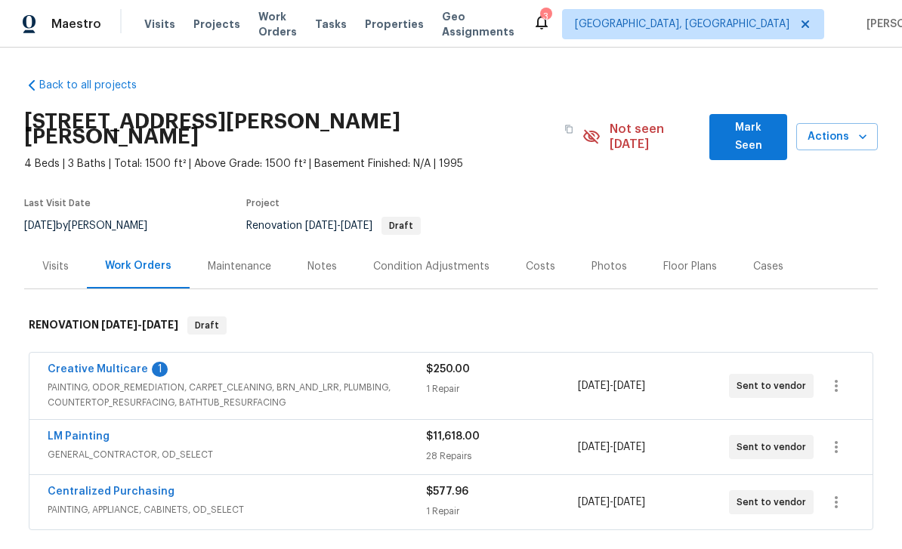
click at [80, 364] on link "Creative Multicare" at bounding box center [98, 369] width 100 height 11
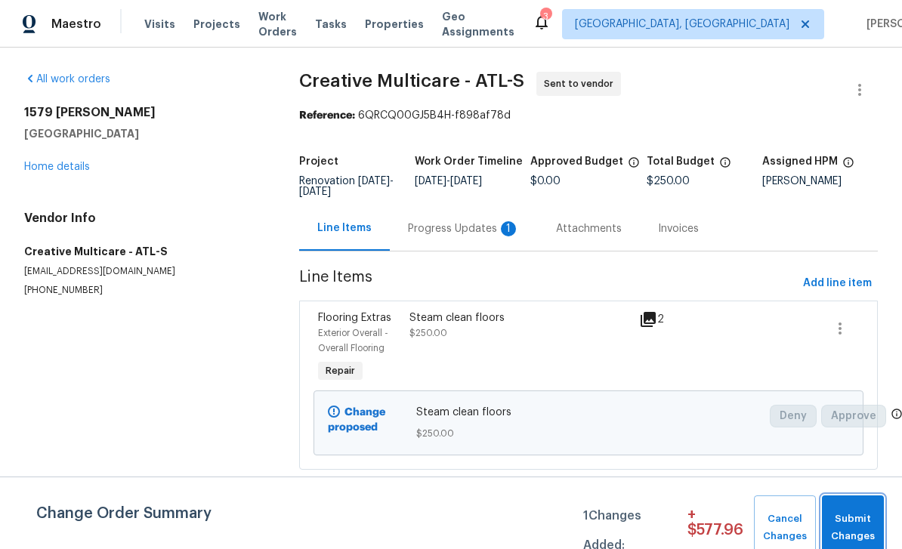
click at [867, 512] on span "Submit Changes" at bounding box center [852, 528] width 47 height 35
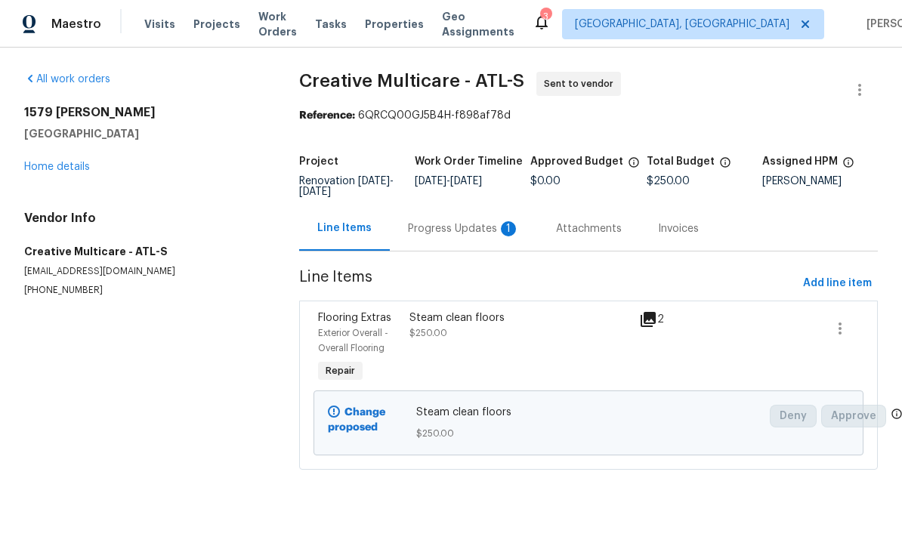
click at [455, 229] on div "Progress Updates 1" at bounding box center [464, 228] width 112 height 15
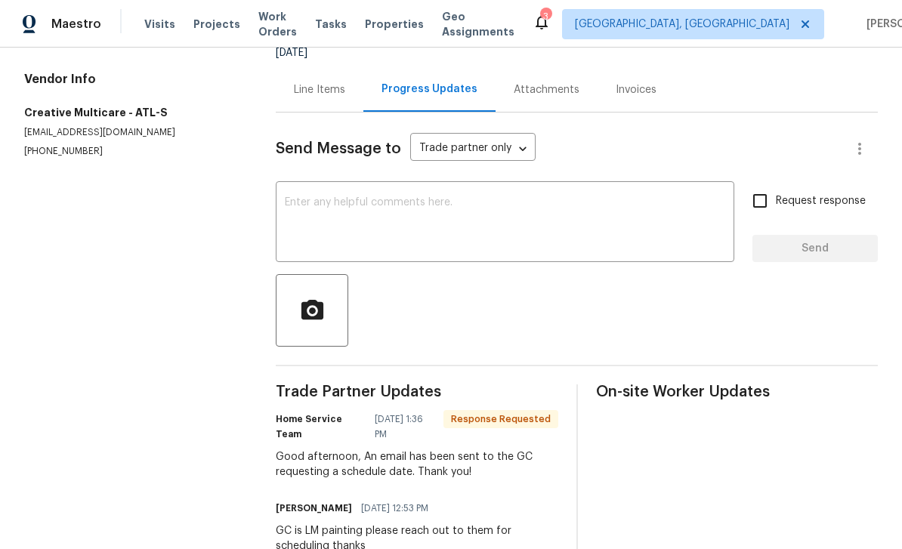
scroll to position [138, 0]
click at [673, 200] on textarea at bounding box center [505, 224] width 440 height 53
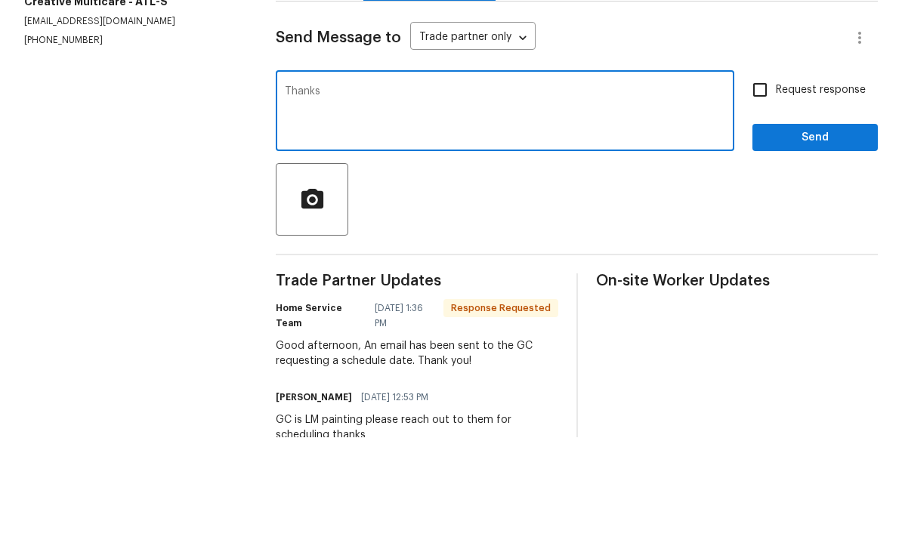
type textarea "Thanks"
click at [769, 186] on input "Request response" at bounding box center [760, 202] width 32 height 32
checkbox input "true"
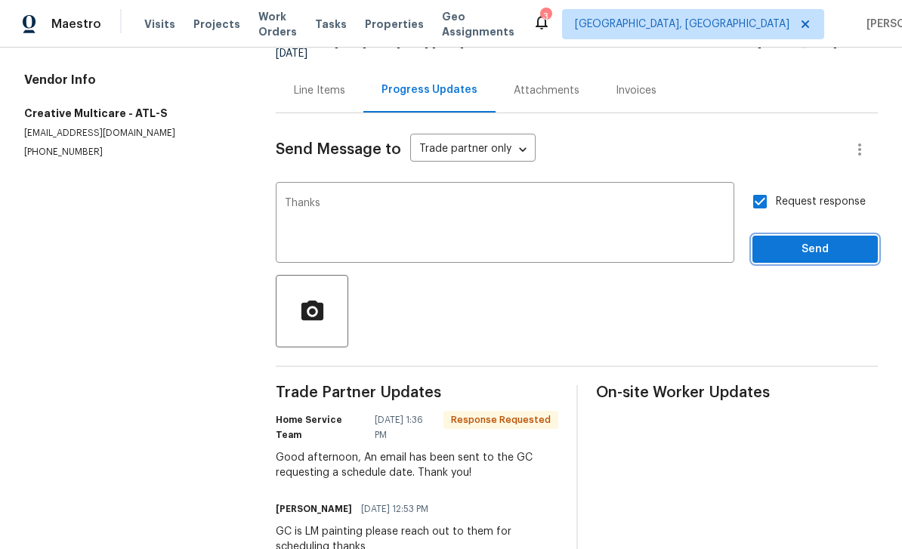
click at [829, 240] on span "Send" at bounding box center [814, 249] width 101 height 19
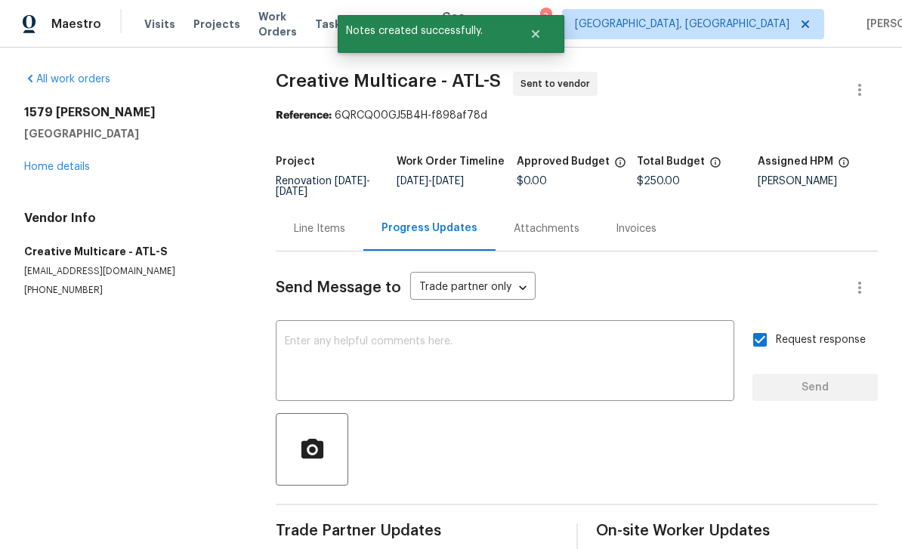
click at [45, 162] on link "Home details" at bounding box center [57, 167] width 66 height 11
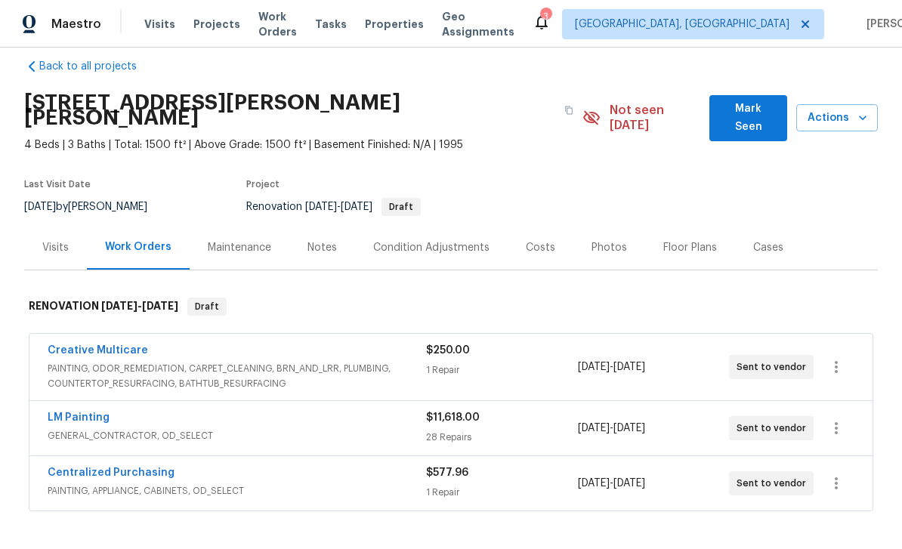
scroll to position [18, 0]
click at [316, 241] on div "Notes" at bounding box center [321, 248] width 29 height 15
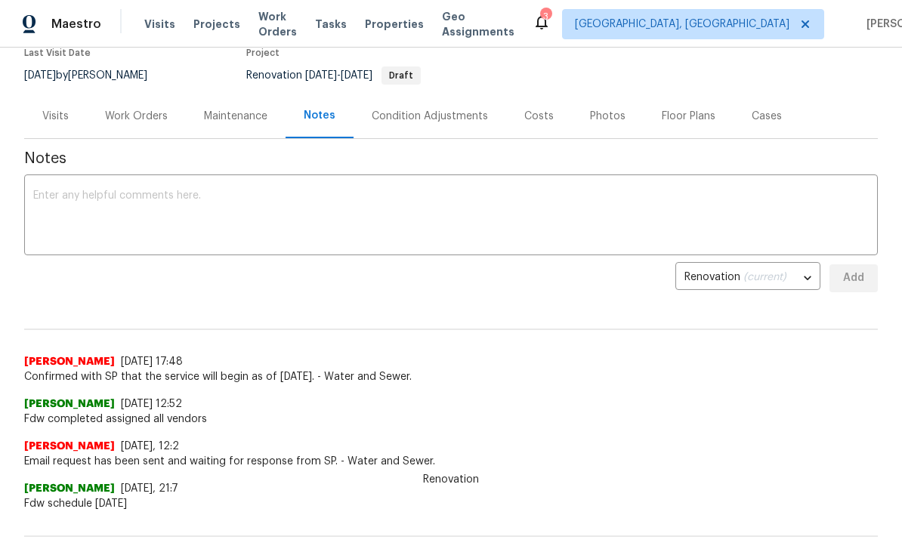
scroll to position [161, 0]
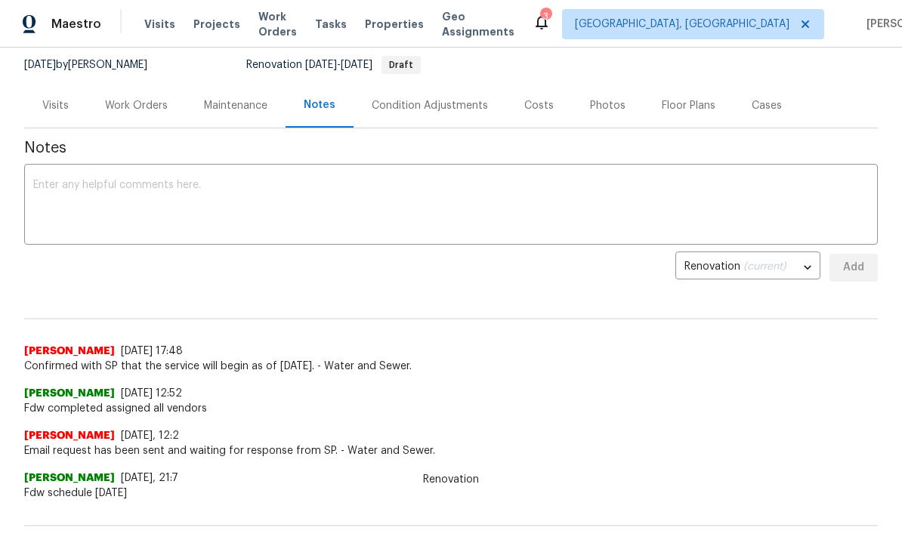
click at [751, 198] on textarea at bounding box center [450, 206] width 835 height 53
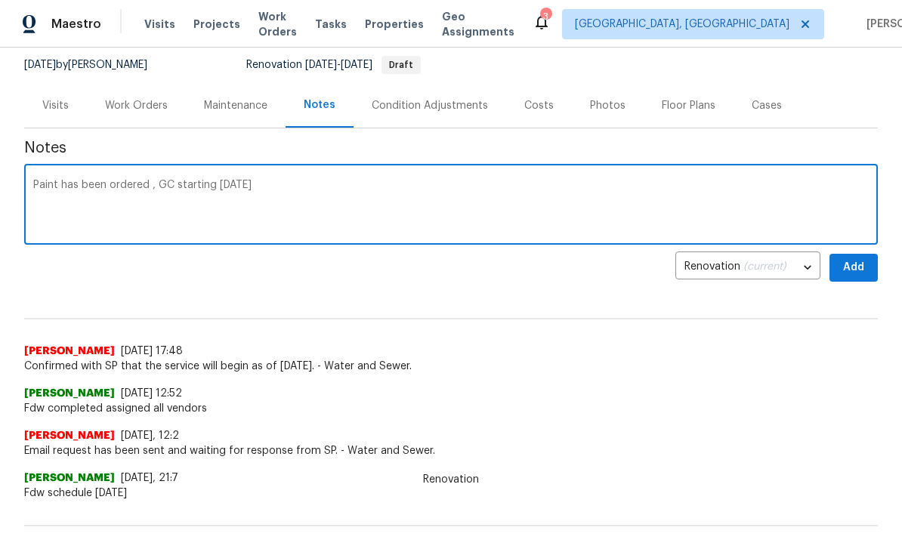
type textarea "Paint has been ordered , GC starting tomorrow"
click at [865, 254] on button "Add" at bounding box center [853, 268] width 48 height 28
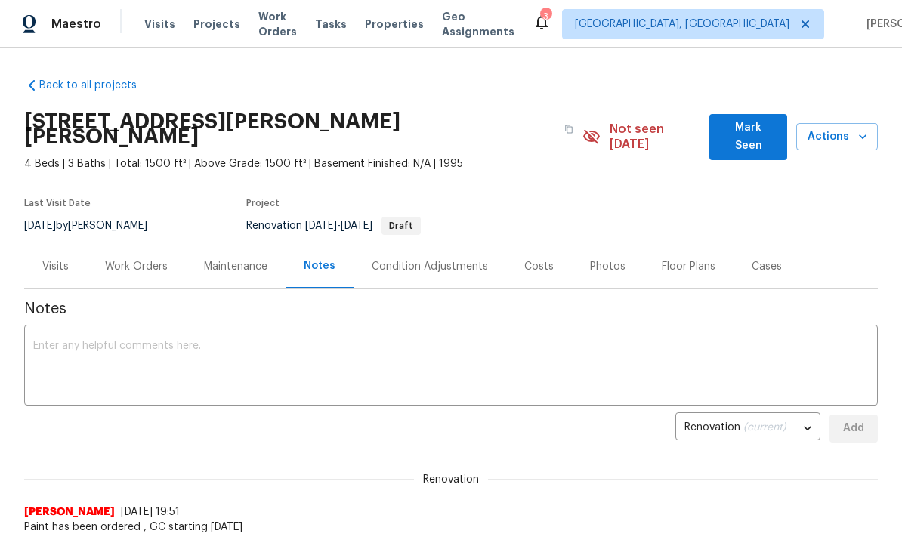
scroll to position [0, 0]
